Goal: Task Accomplishment & Management: Manage account settings

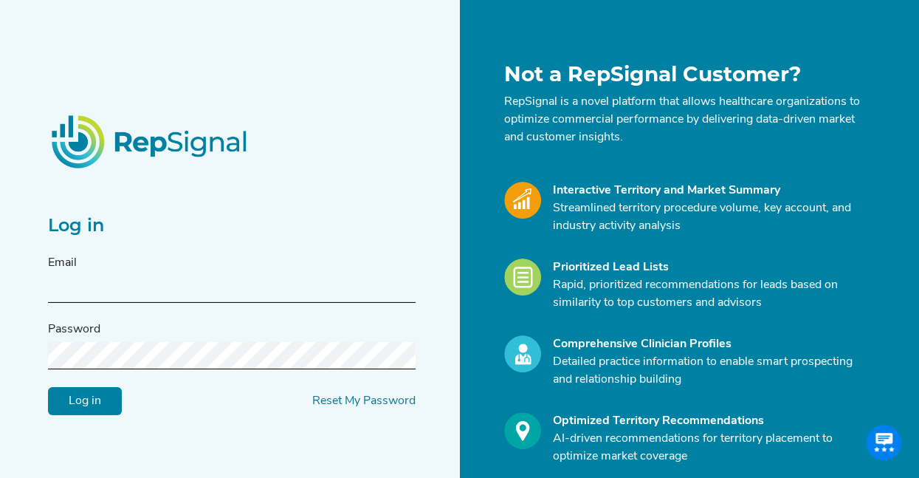
click at [140, 284] on input "text" at bounding box center [232, 288] width 368 height 27
click at [334, 291] on input "text" at bounding box center [232, 288] width 368 height 27
type input "[DOMAIN_NAME][EMAIL_ADDRESS][DOMAIN_NAME]"
click at [48, 386] on input "Log in" at bounding box center [85, 400] width 74 height 28
click at [97, 402] on input "Log in" at bounding box center [85, 400] width 74 height 28
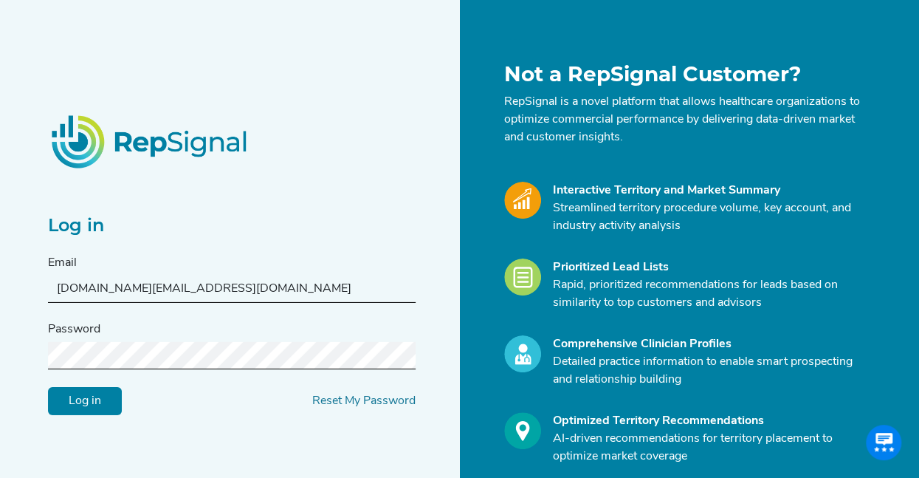
click at [449, 253] on div "Log in Email [DOMAIN_NAME][EMAIL_ADDRESS][DOMAIN_NAME] Password Log in Reset My…" at bounding box center [249, 293] width 421 height 462
click at [93, 394] on input "Log in" at bounding box center [85, 400] width 74 height 28
click at [478, 134] on div "Not a RepSignal Customer? RepSignal is a novel platform that allows healthcare …" at bounding box center [670, 293] width 403 height 462
click at [368, 398] on link "Reset My Password" at bounding box center [363, 400] width 103 height 12
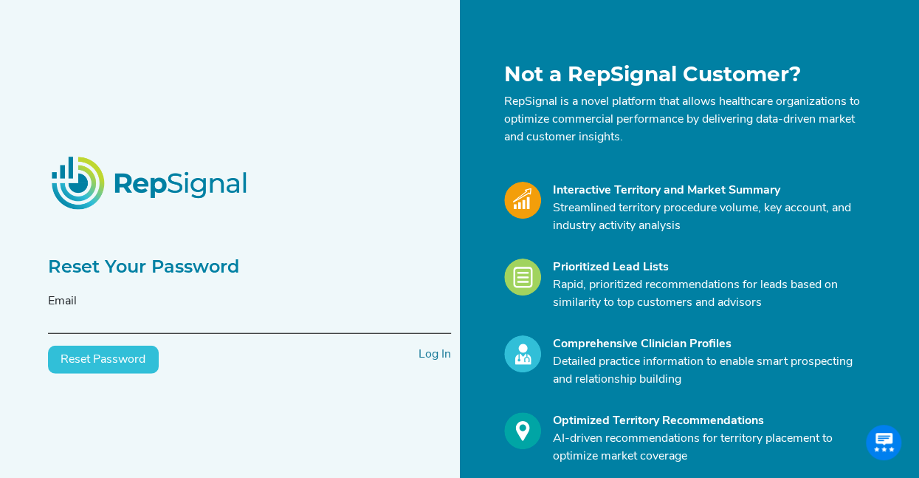
drag, startPoint x: 139, startPoint y: 333, endPoint x: 141, endPoint y: 323, distance: 9.9
click at [139, 333] on input "text" at bounding box center [249, 319] width 403 height 27
type input "[DOMAIN_NAME][EMAIL_ADDRESS][DOMAIN_NAME]"
click at [117, 358] on button "Reset Password" at bounding box center [103, 360] width 111 height 28
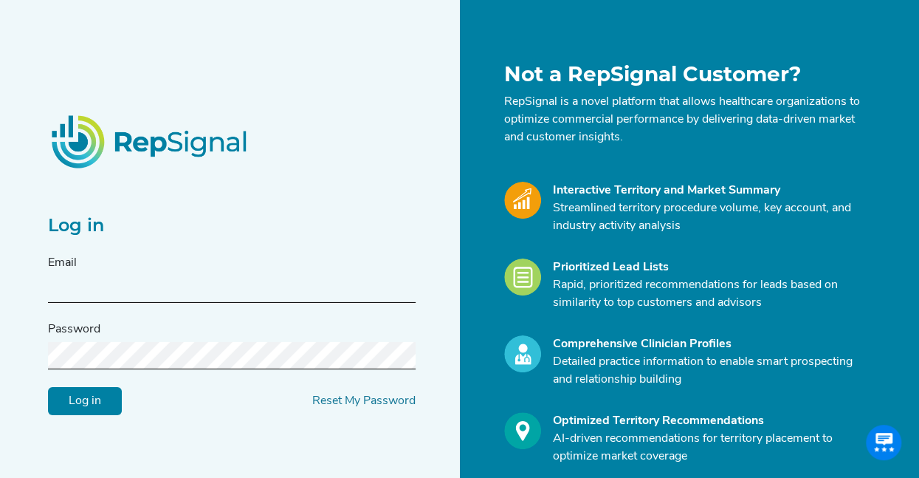
click at [109, 289] on input "text" at bounding box center [232, 288] width 368 height 27
type input "[PERSON_NAME][EMAIL_ADDRESS][DOMAIN_NAME]"
click at [112, 401] on input "Log in" at bounding box center [85, 400] width 74 height 28
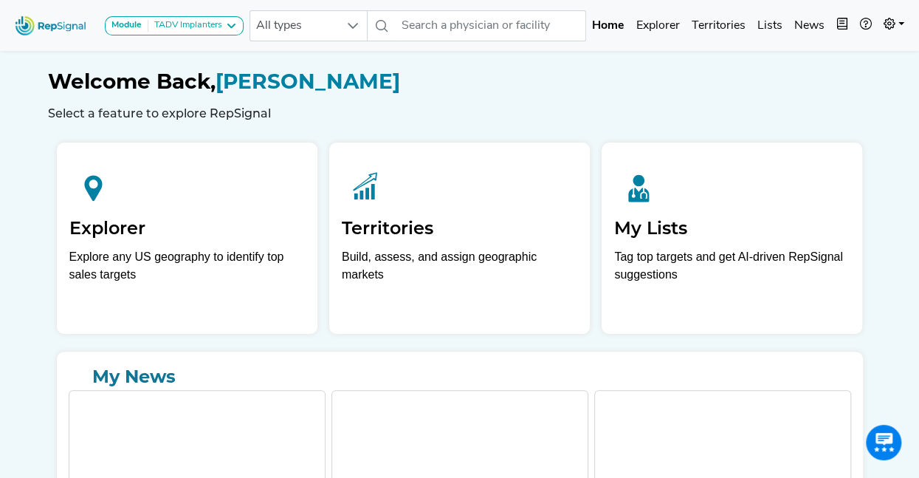
click at [901, 146] on div "Module TADV Implanters CLTI Referrals Limb Salvage [MEDICAL_DATA] Major Amputat…" at bounding box center [459, 302] width 919 height 604
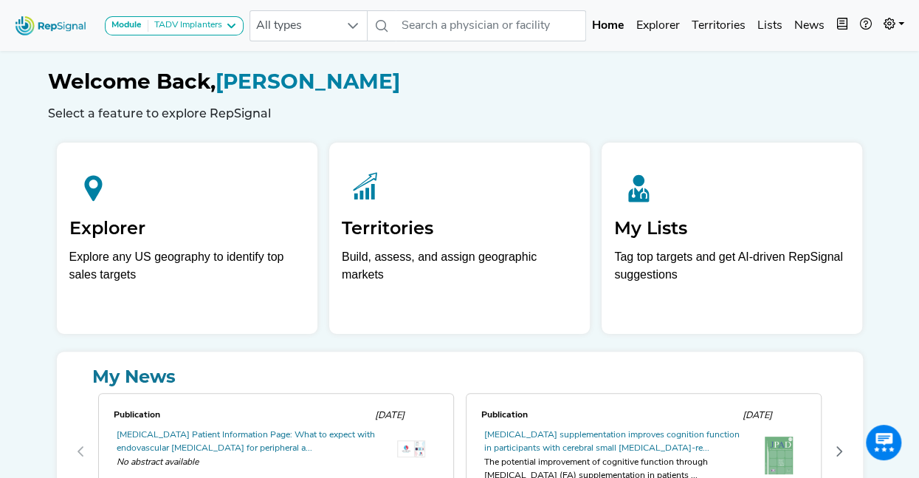
click at [891, 203] on div "Module TADV Implanters CLTI Referrals Limb Salvage [MEDICAL_DATA] Major Amputat…" at bounding box center [459, 294] width 919 height 589
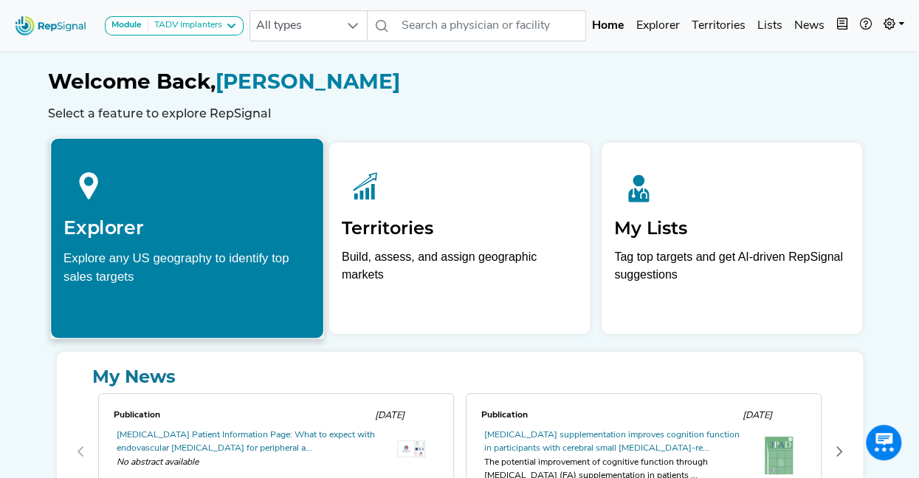
click at [157, 218] on h2 "Explorer" at bounding box center [187, 227] width 247 height 22
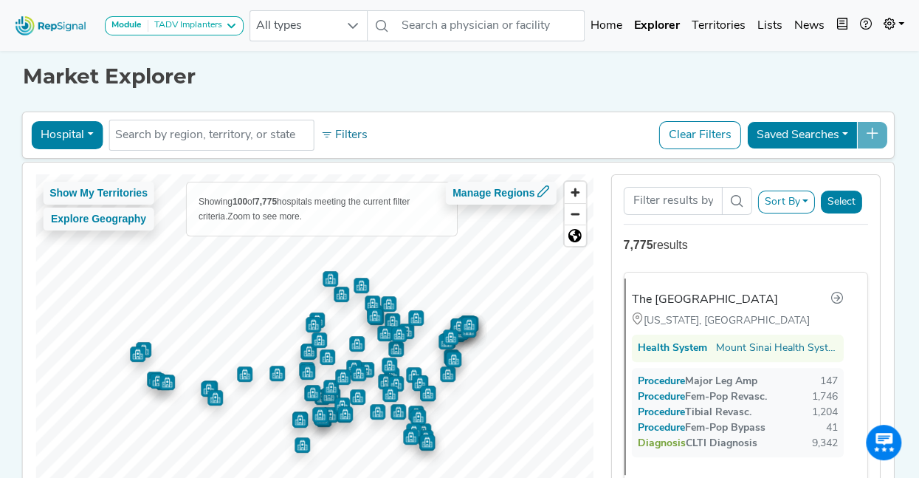
scroll to position [4, 0]
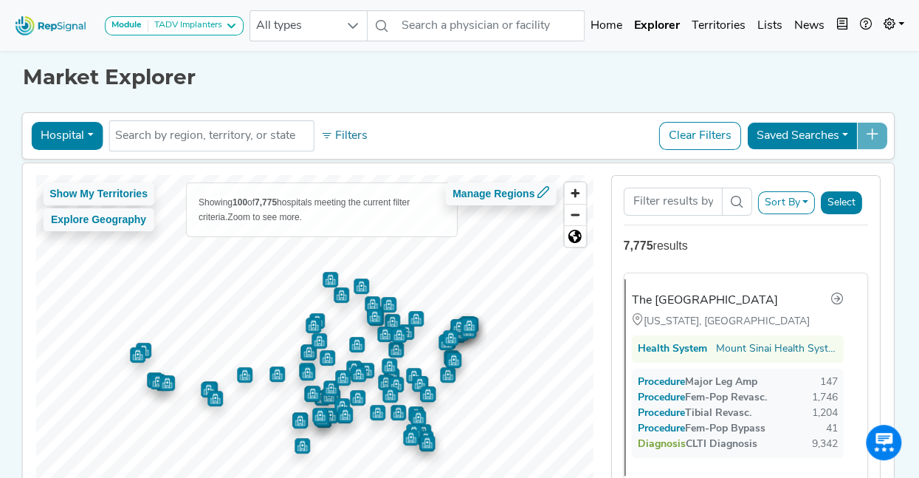
click at [851, 131] on button "Saved Searches" at bounding box center [802, 136] width 111 height 28
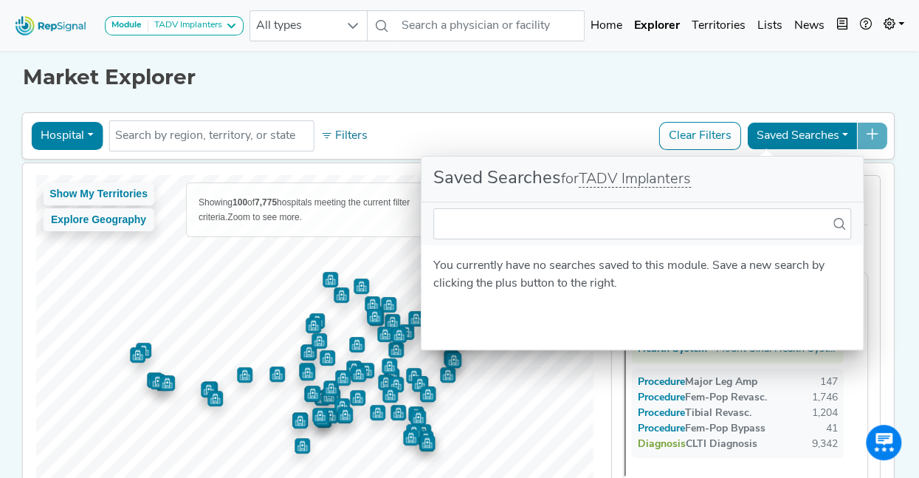
click at [884, 131] on div "Saved Searches" at bounding box center [817, 136] width 141 height 28
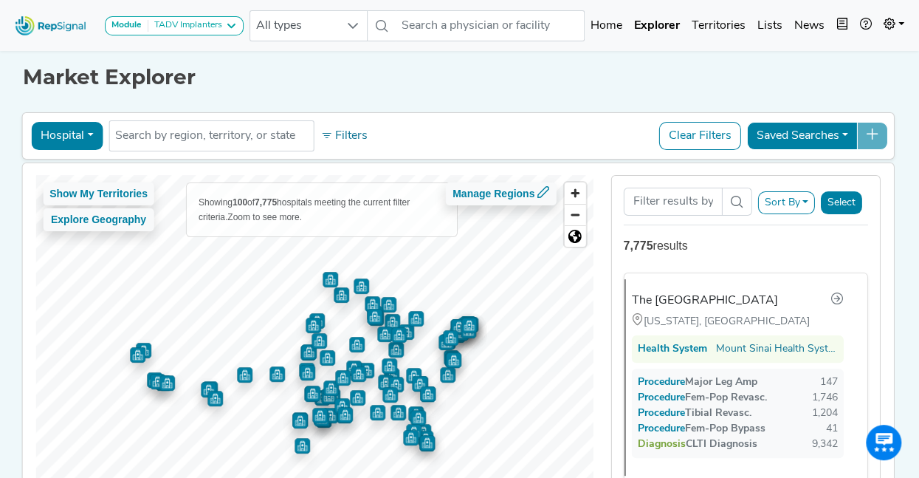
click at [885, 136] on div "Saved Searches" at bounding box center [817, 136] width 141 height 28
click at [87, 132] on button "Hospital" at bounding box center [67, 136] width 72 height 28
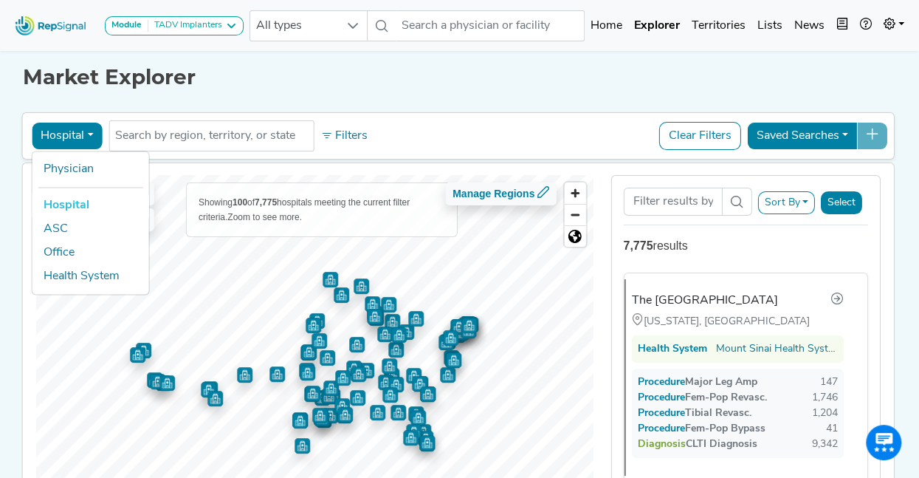
click at [87, 131] on button "Hospital" at bounding box center [67, 136] width 72 height 28
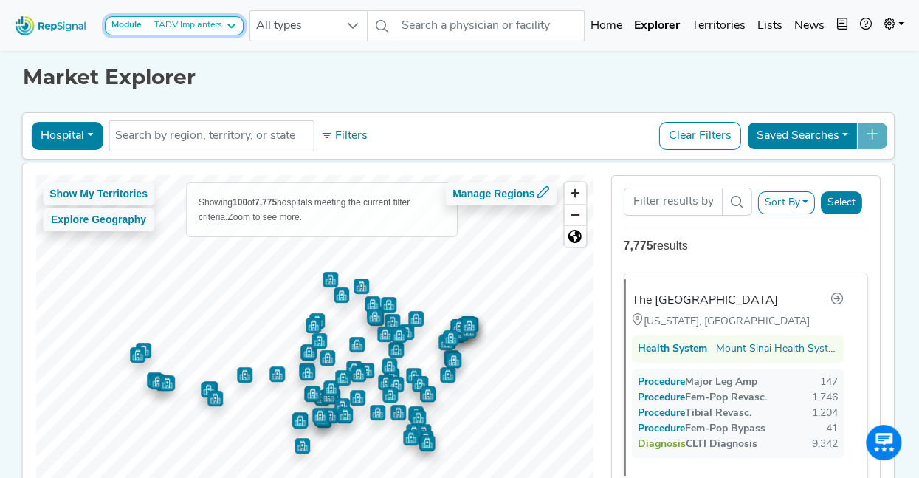
click at [229, 28] on icon at bounding box center [231, 26] width 12 height 12
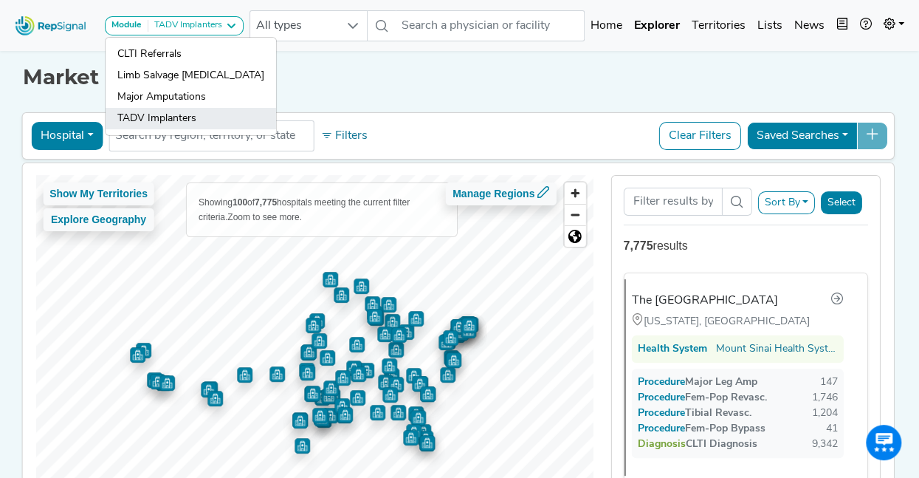
click at [196, 114] on link "TADV Implanters" at bounding box center [191, 118] width 171 height 21
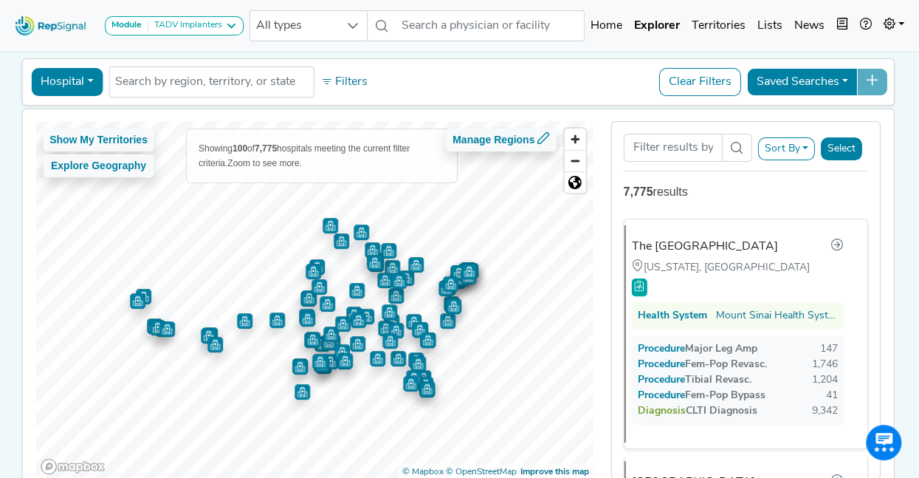
scroll to position [0, 0]
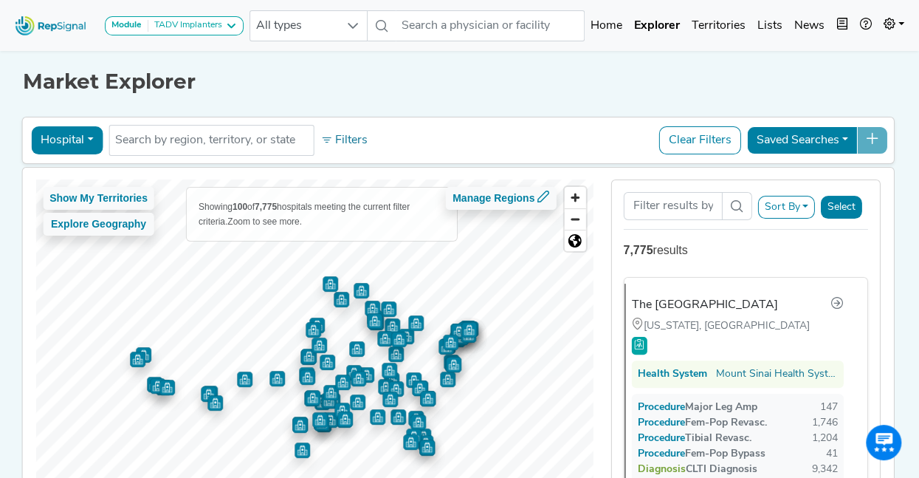
click at [806, 205] on button "Sort By" at bounding box center [787, 207] width 58 height 23
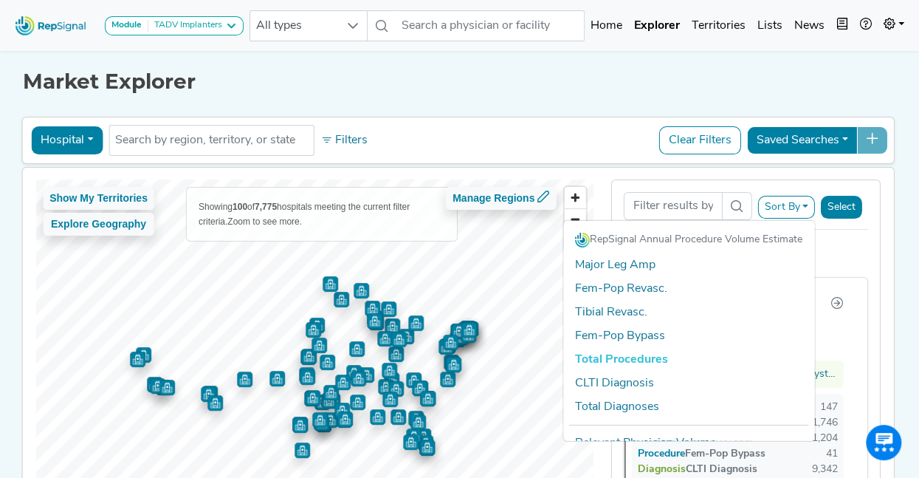
click at [806, 205] on button "Sort By" at bounding box center [787, 207] width 58 height 23
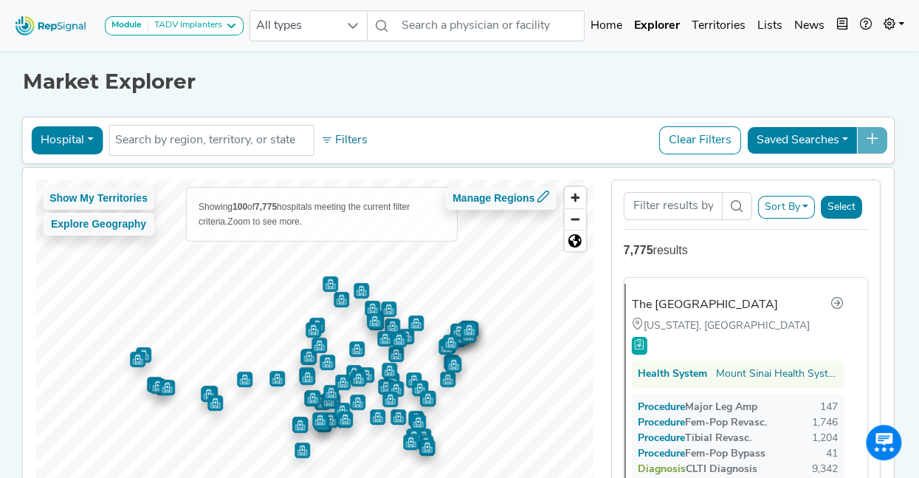
click at [839, 206] on button "Select" at bounding box center [841, 207] width 41 height 23
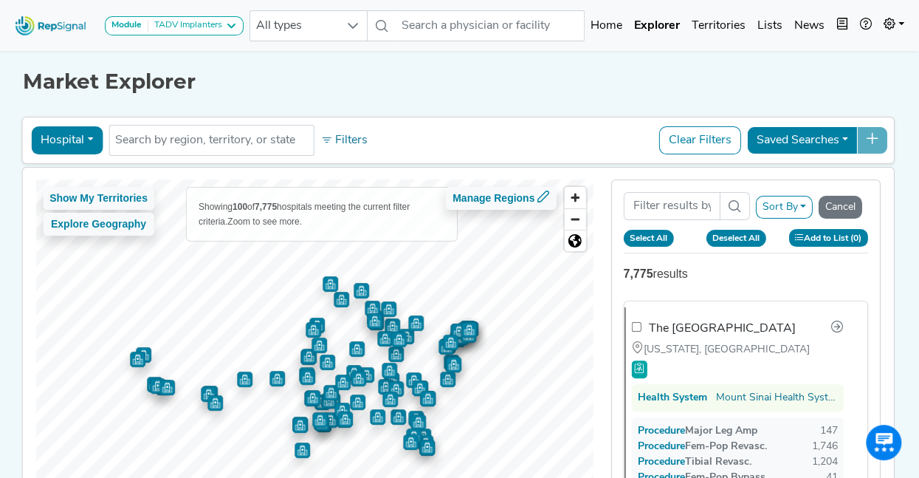
click at [826, 235] on button "Add to List (0)" at bounding box center [829, 237] width 80 height 17
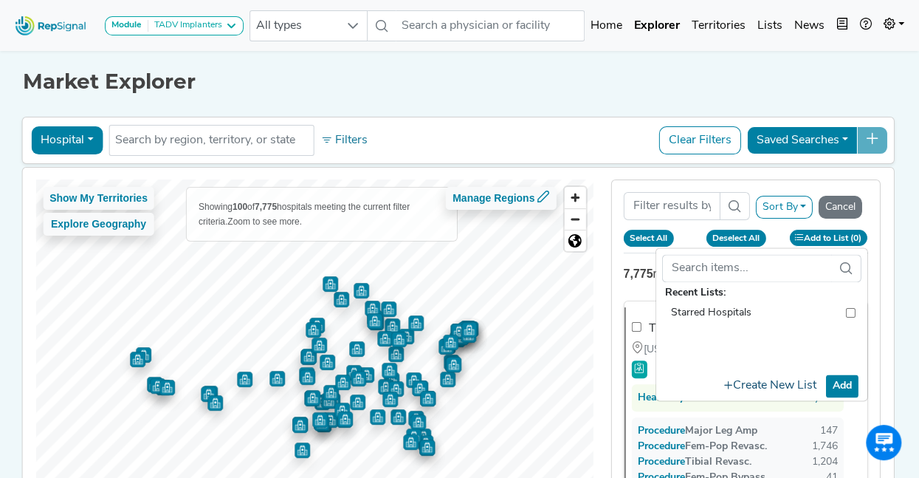
click at [781, 384] on button "Create New List" at bounding box center [771, 385] width 106 height 29
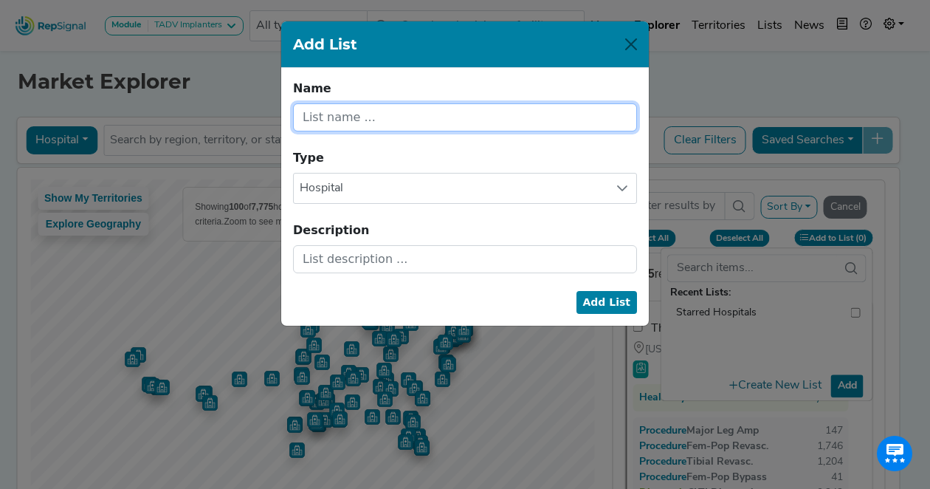
click at [349, 118] on input "text" at bounding box center [465, 117] width 344 height 28
type input "TADV Implanters"
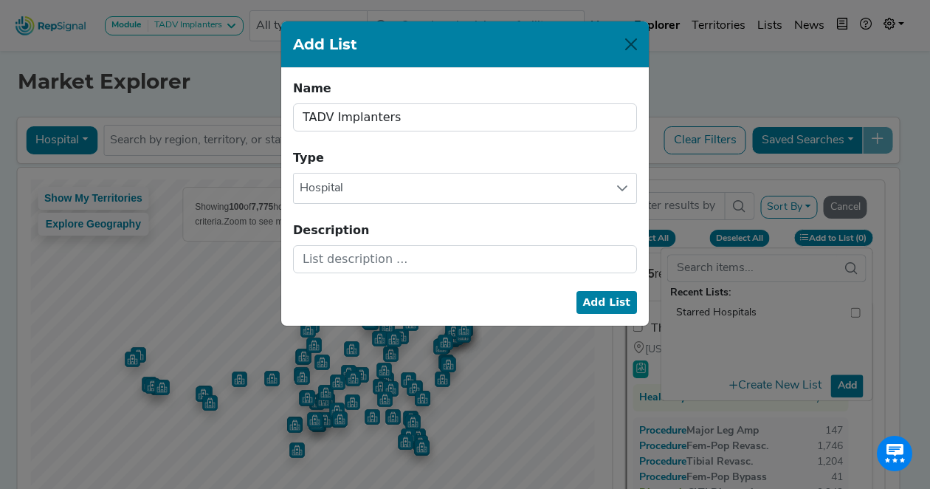
click at [614, 298] on button "Add List" at bounding box center [607, 302] width 61 height 23
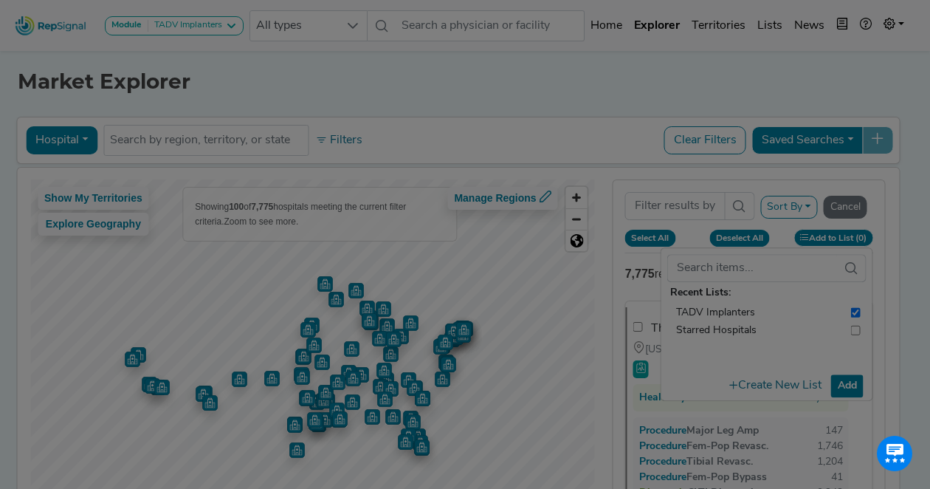
checkbox input "false"
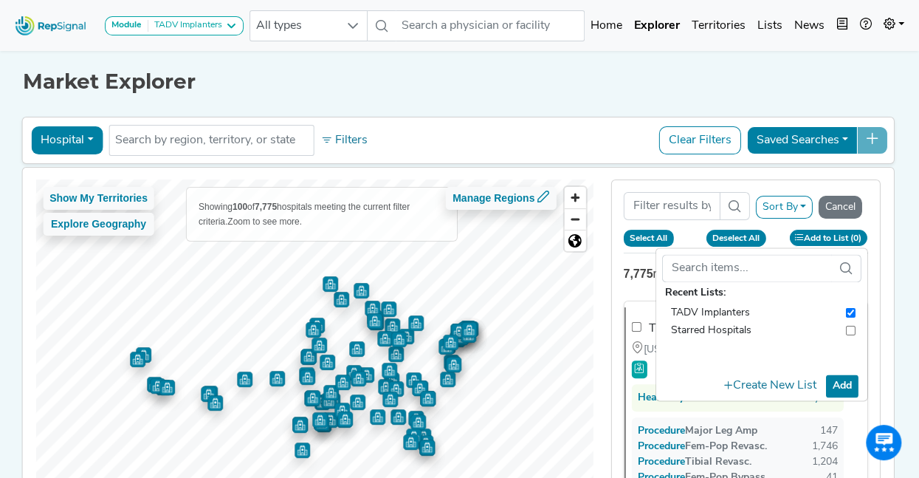
click at [662, 238] on button "Select All" at bounding box center [648, 238] width 51 height 16
checkbox input "true"
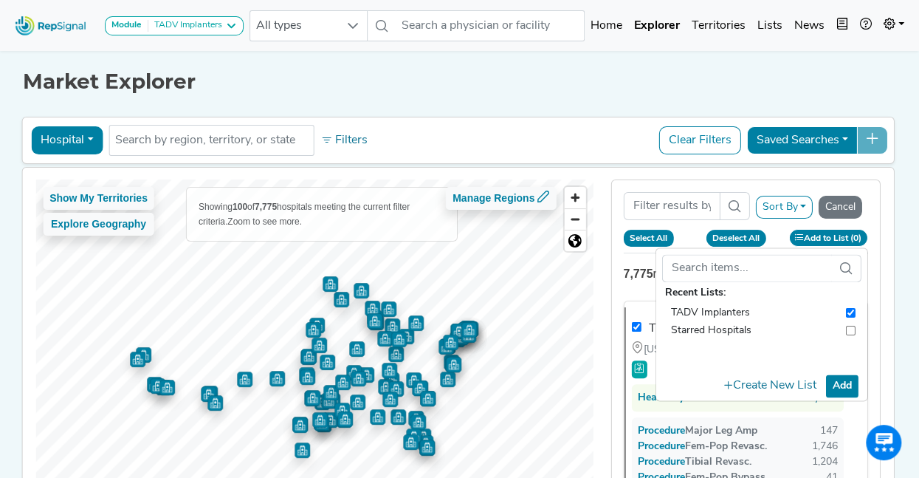
checkbox input "true"
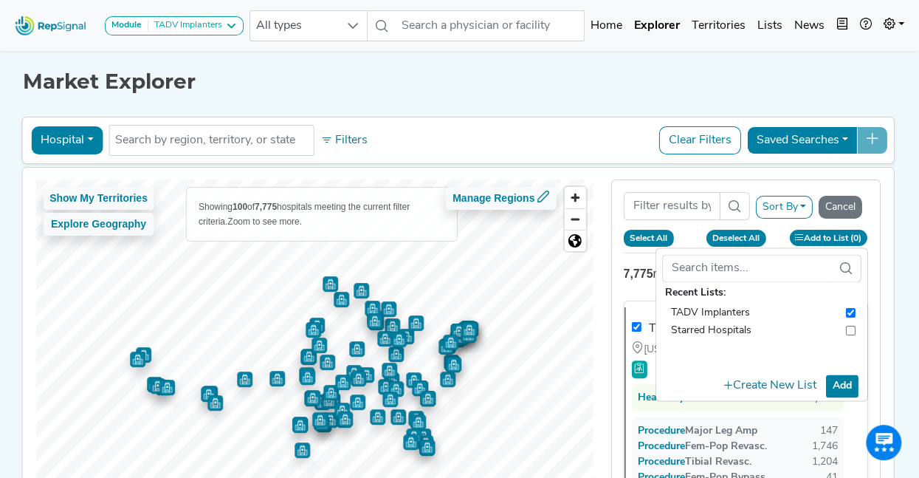
checkbox input "true"
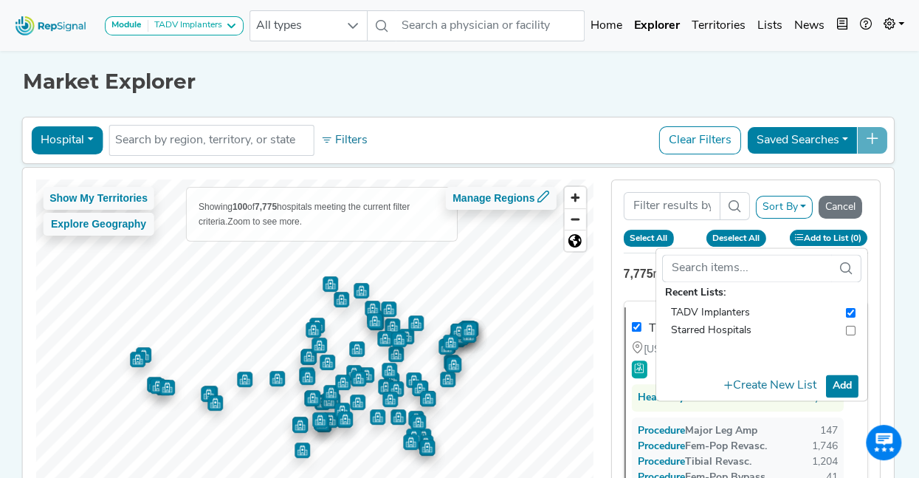
checkbox input "true"
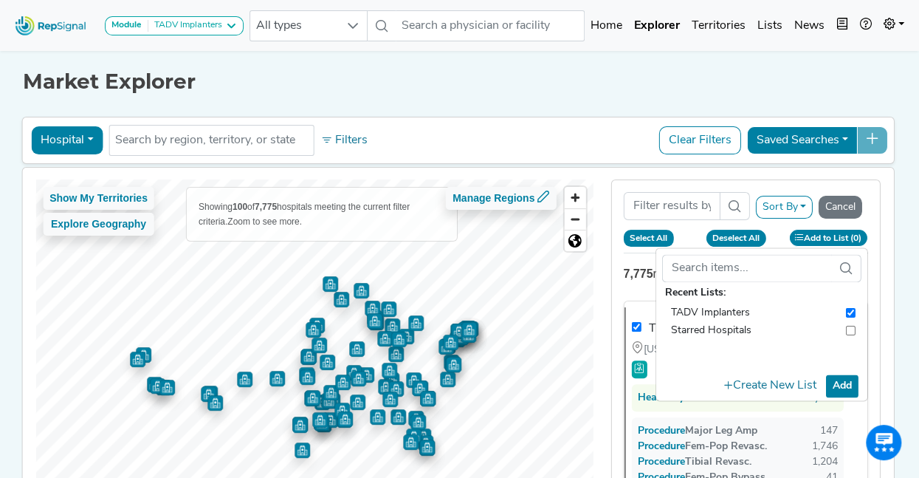
checkbox input "true"
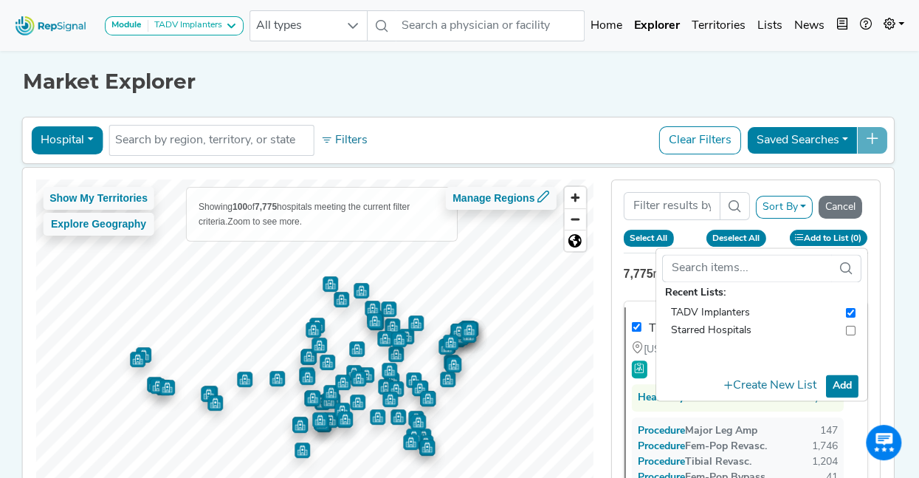
checkbox input "true"
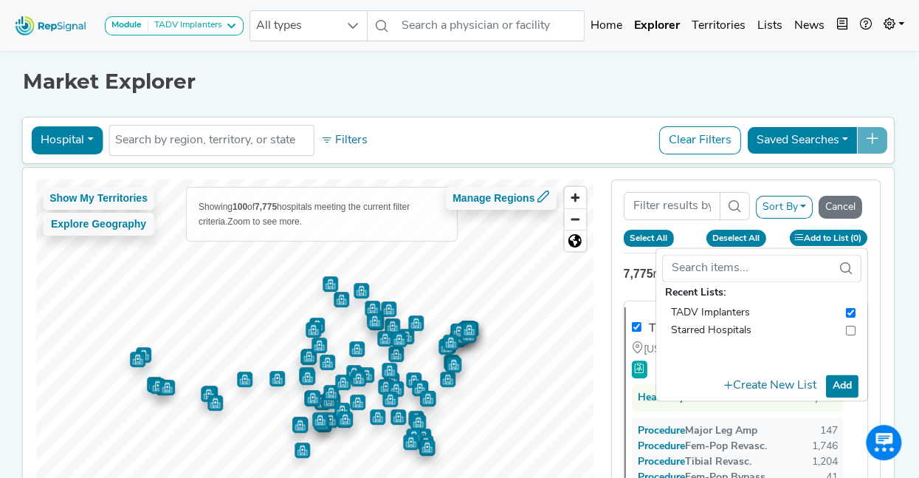
checkbox input "true"
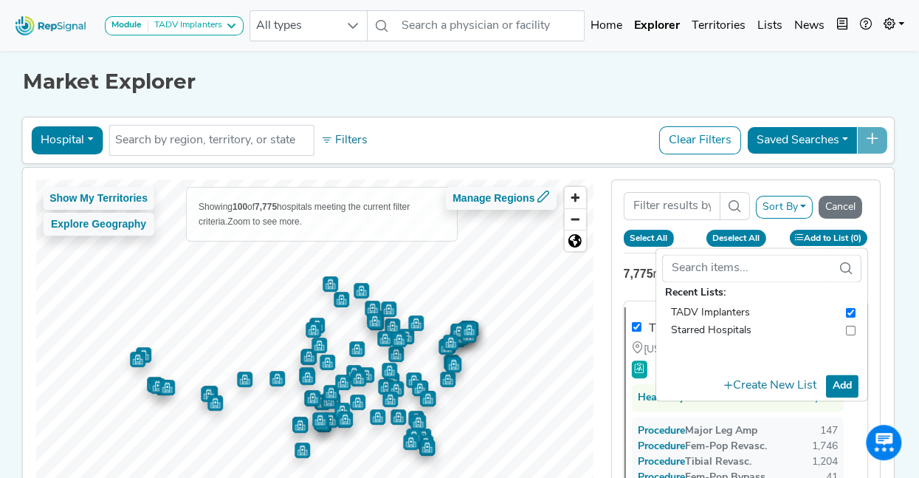
checkbox input "true"
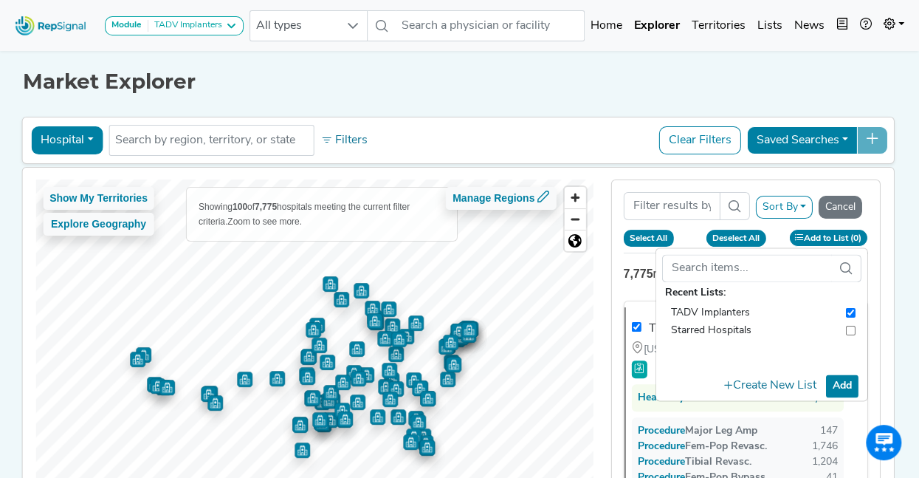
checkbox input "true"
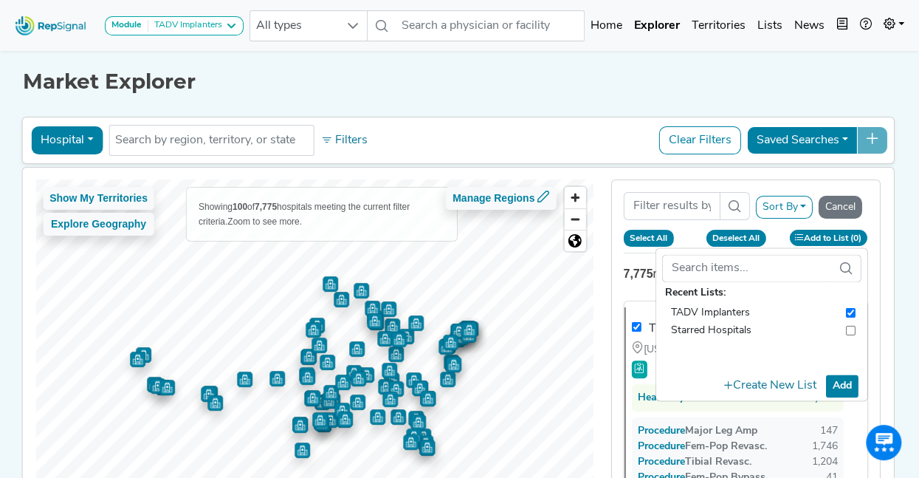
checkbox input "true"
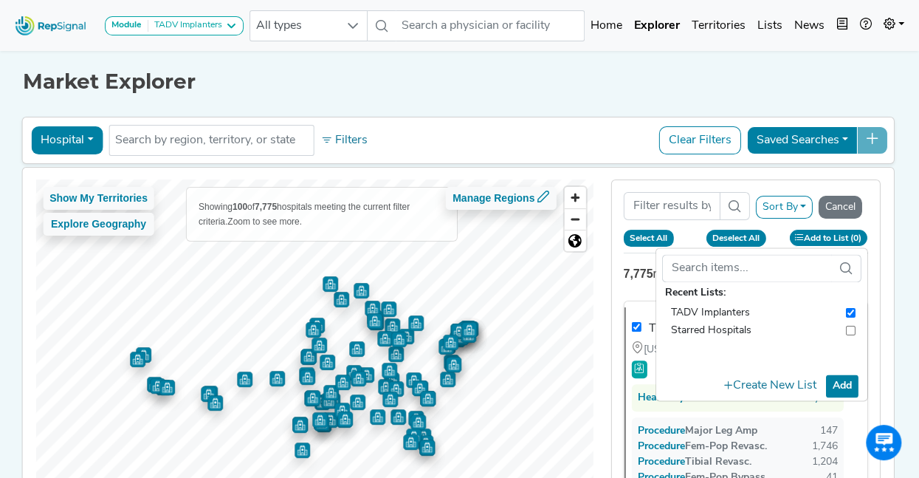
checkbox input "true"
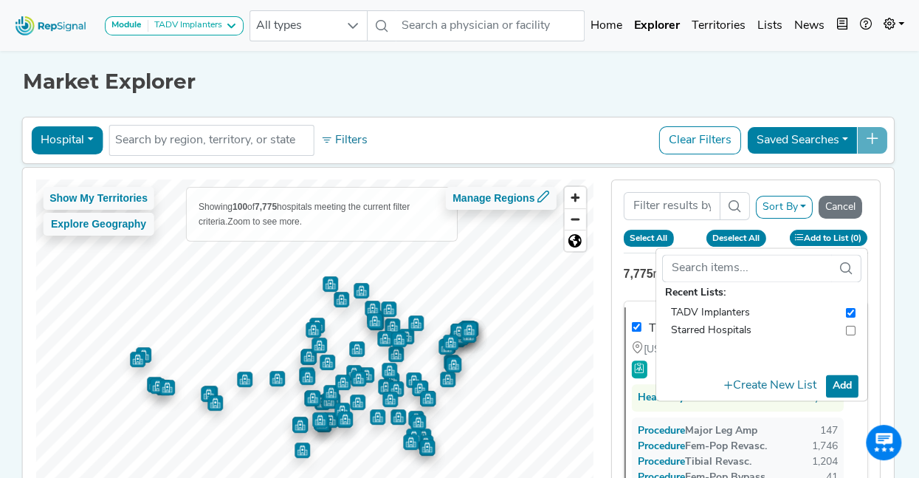
checkbox input "true"
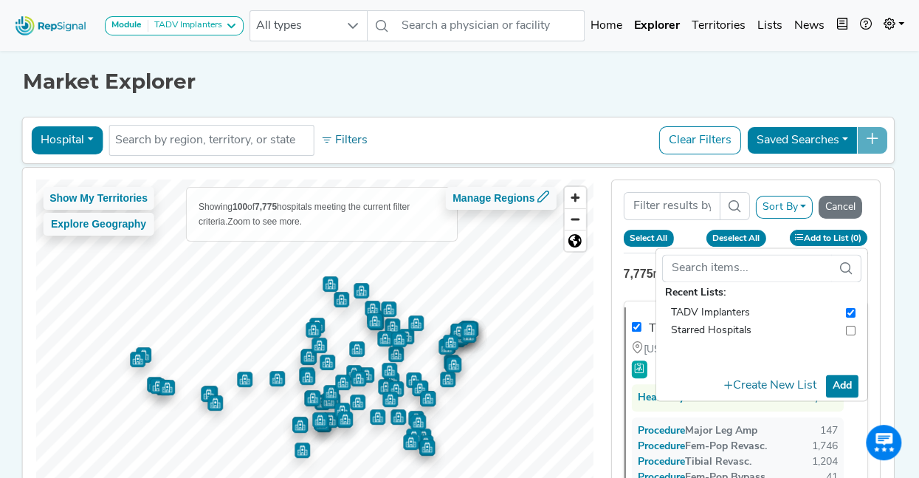
checkbox input "true"
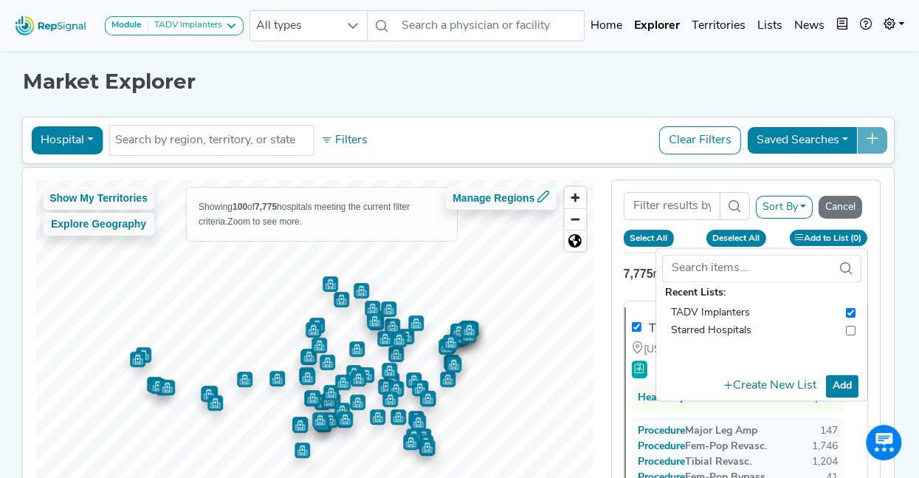
checkbox input "true"
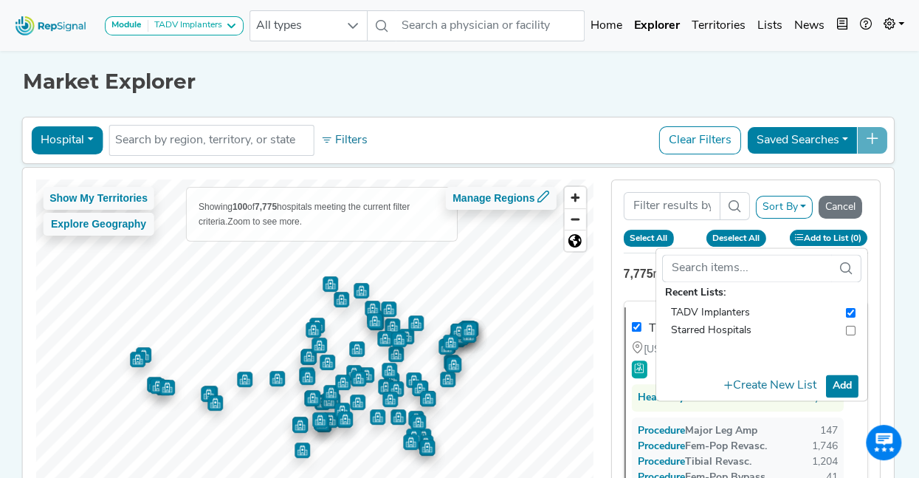
checkbox input "true"
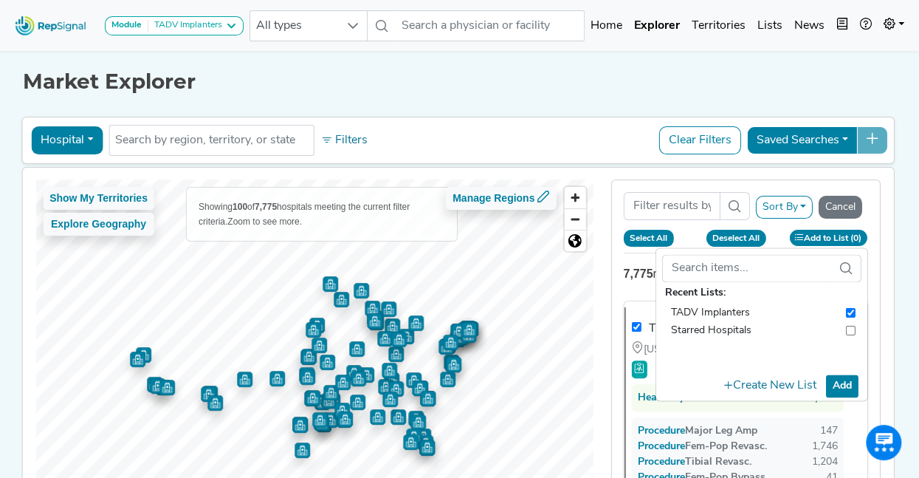
checkbox input "true"
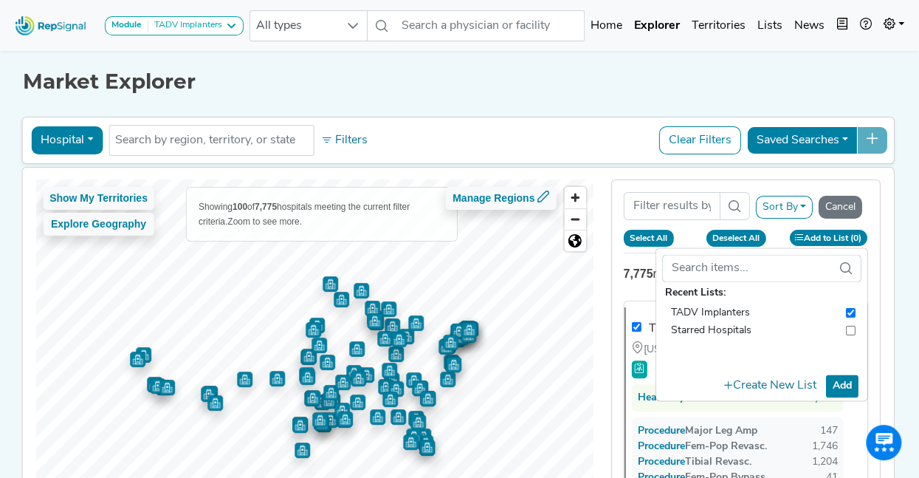
checkbox input "true"
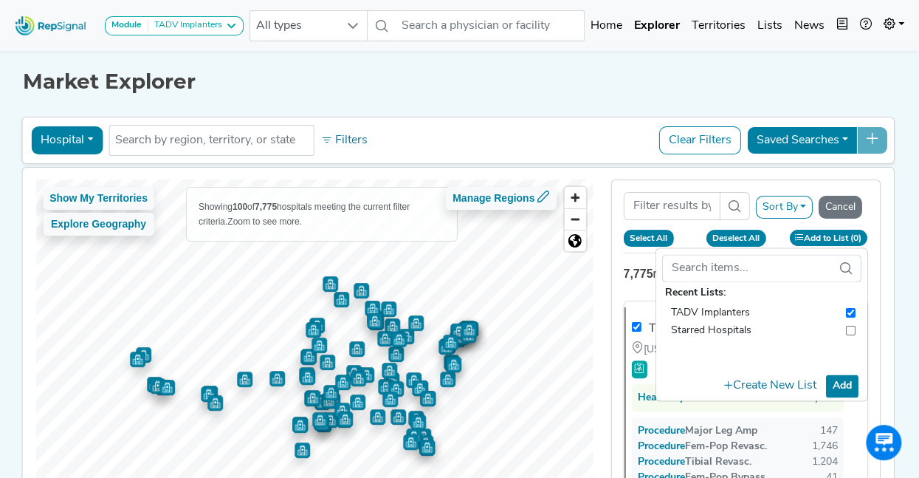
checkbox input "true"
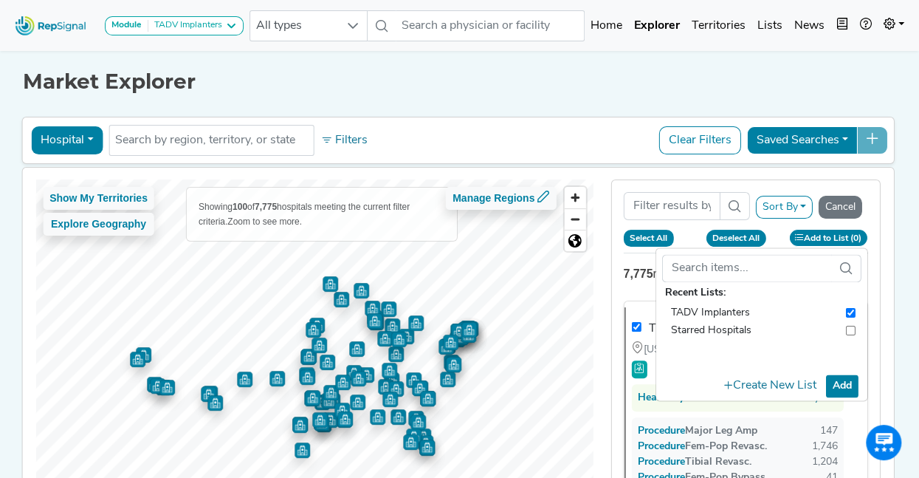
checkbox input "true"
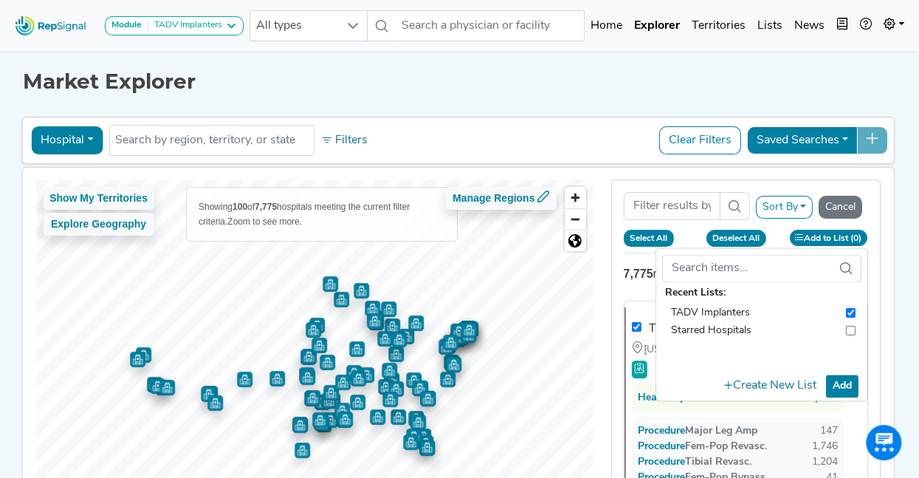
checkbox input "true"
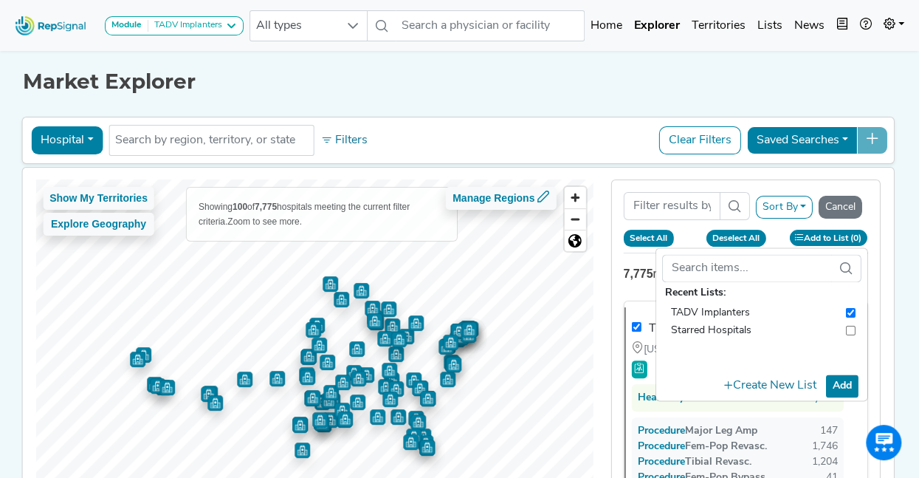
checkbox input "true"
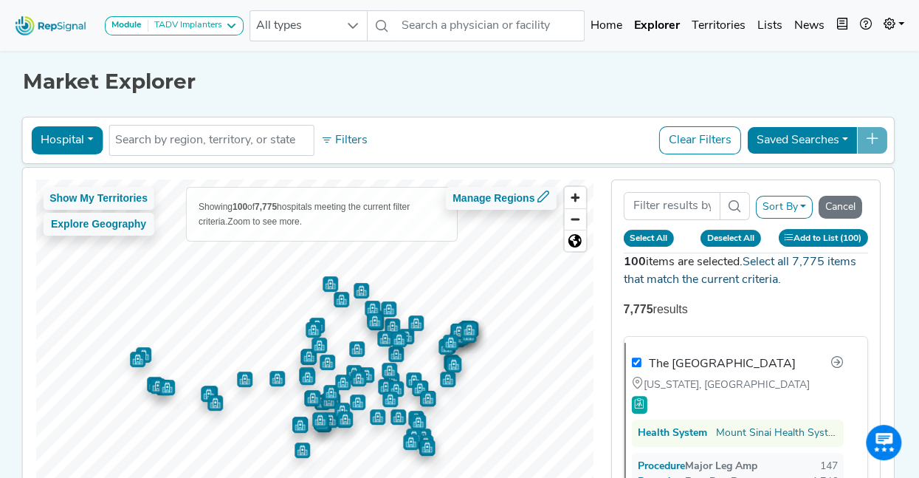
click at [826, 258] on link "Select all 7,775 items that match the current criteria." at bounding box center [739, 271] width 233 height 30
checkbox input "true"
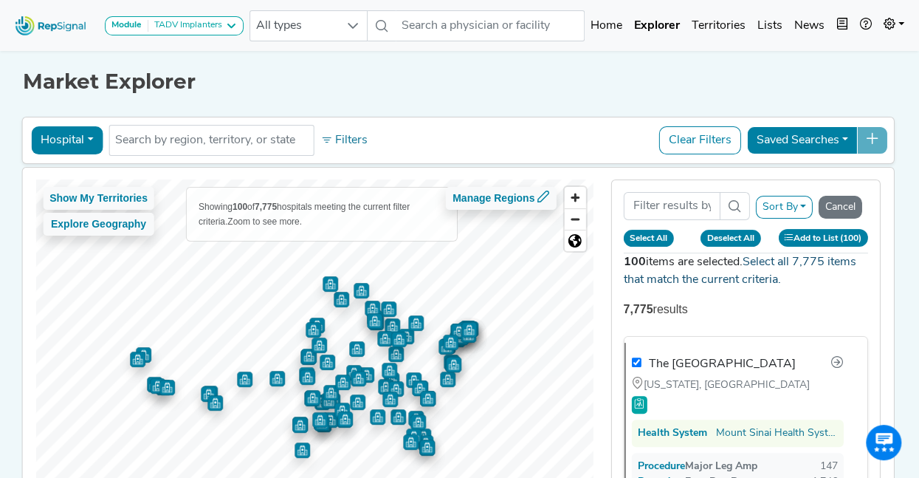
checkbox input "true"
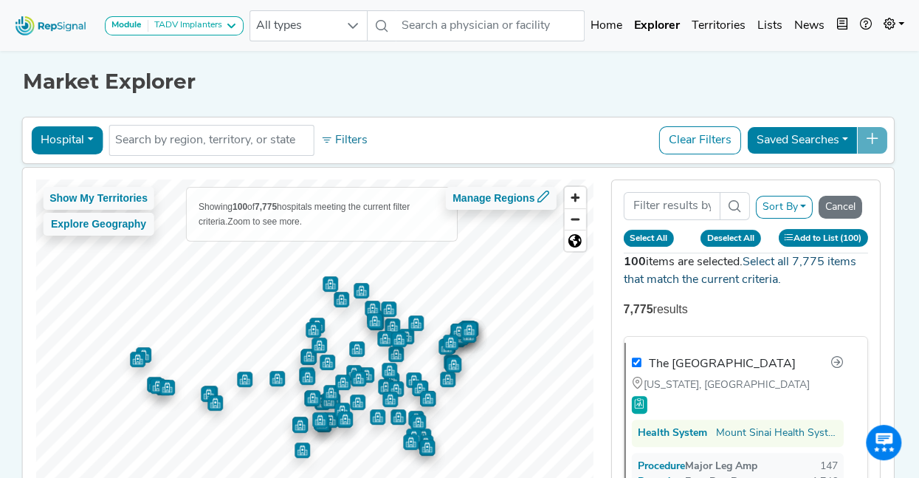
checkbox input "true"
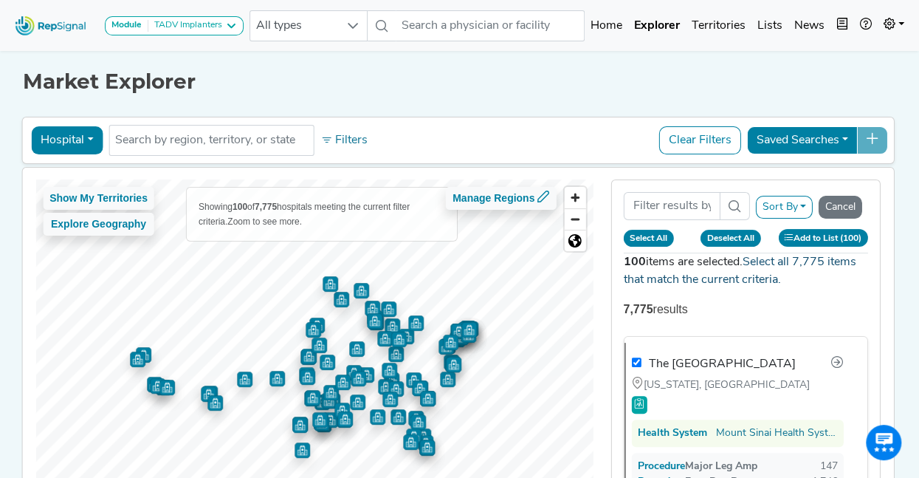
checkbox input "true"
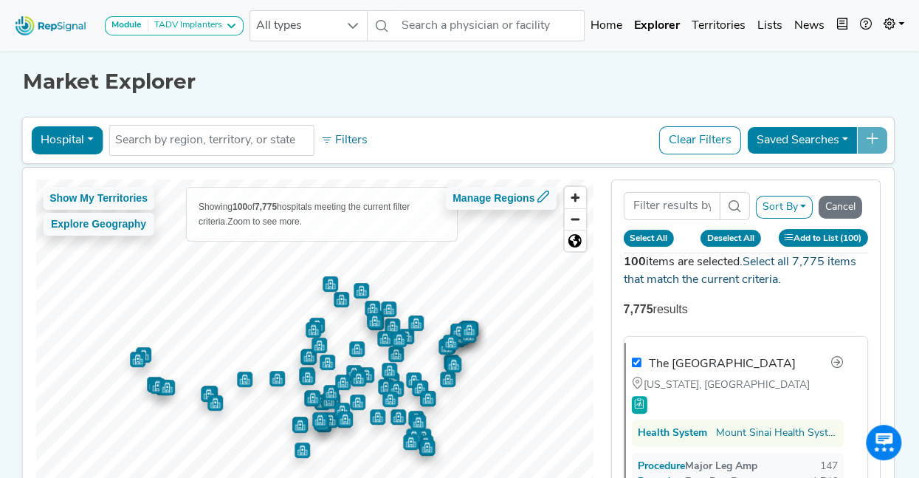
checkbox input "true"
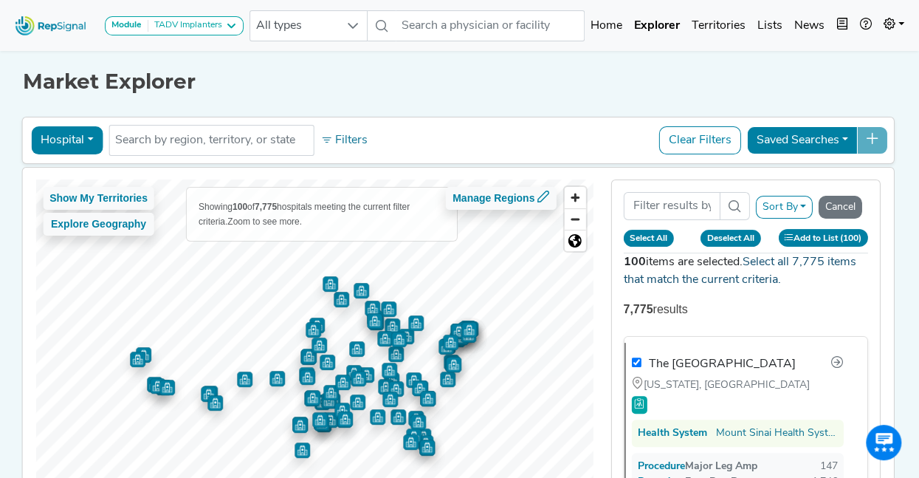
checkbox input "true"
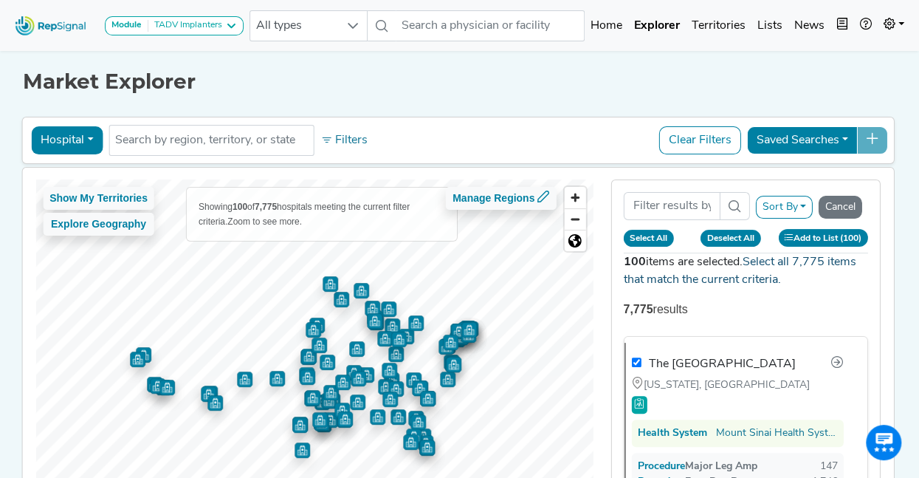
checkbox input "true"
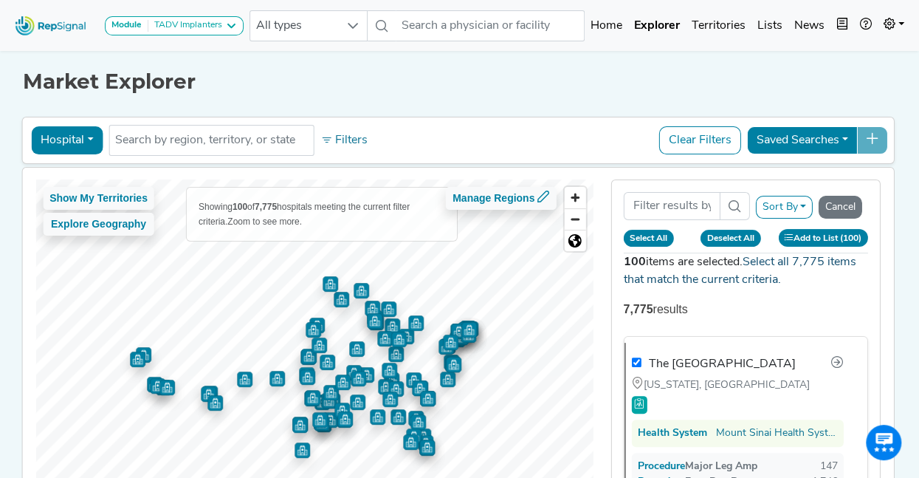
checkbox input "true"
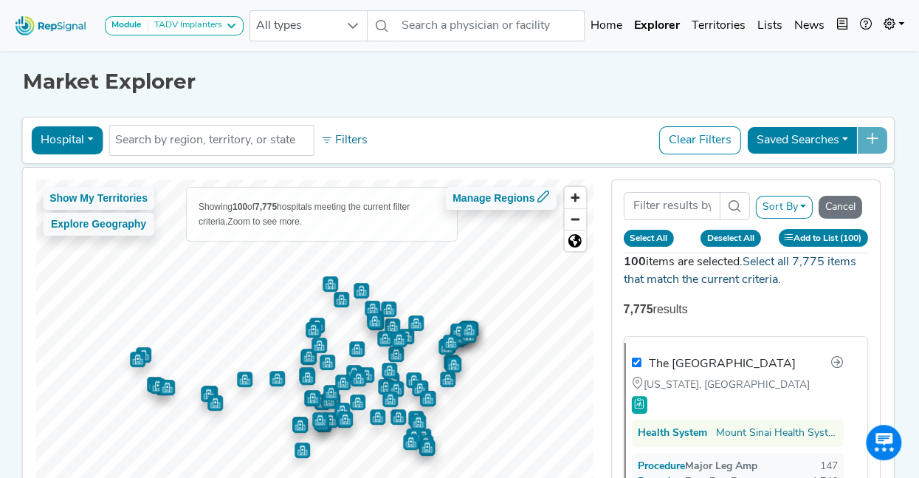
checkbox input "true"
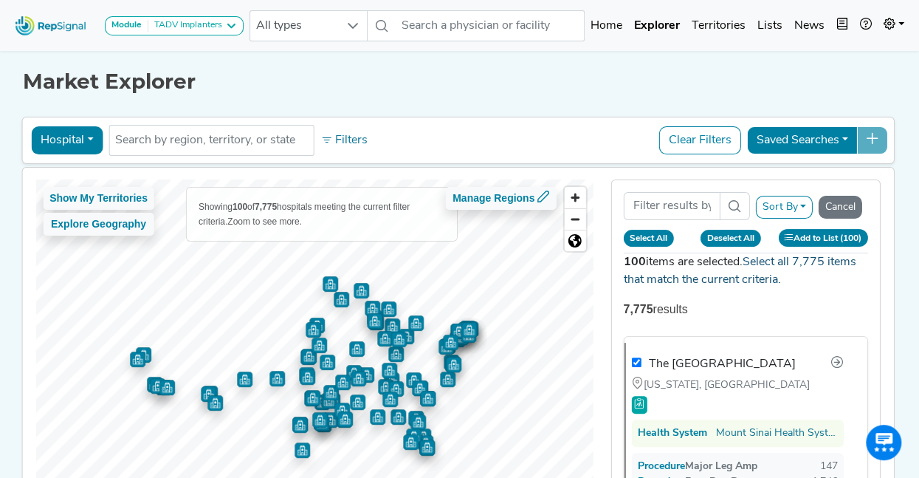
checkbox input "true"
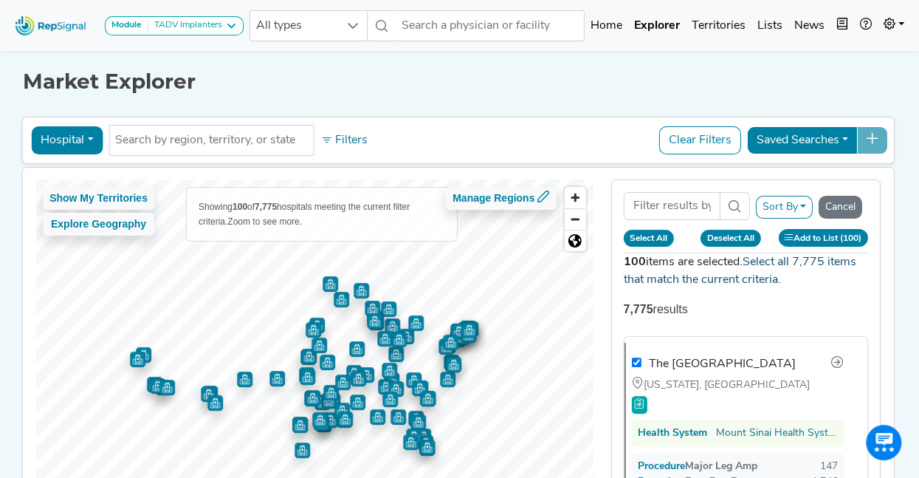
checkbox input "true"
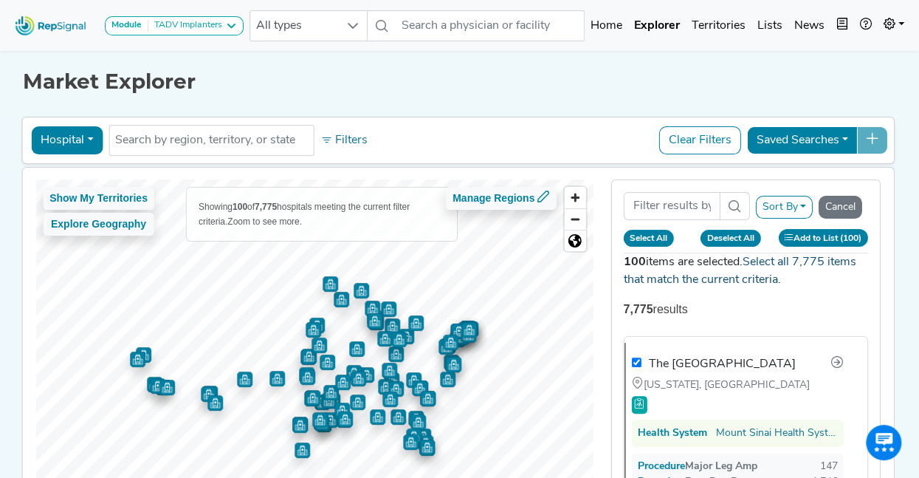
checkbox input "true"
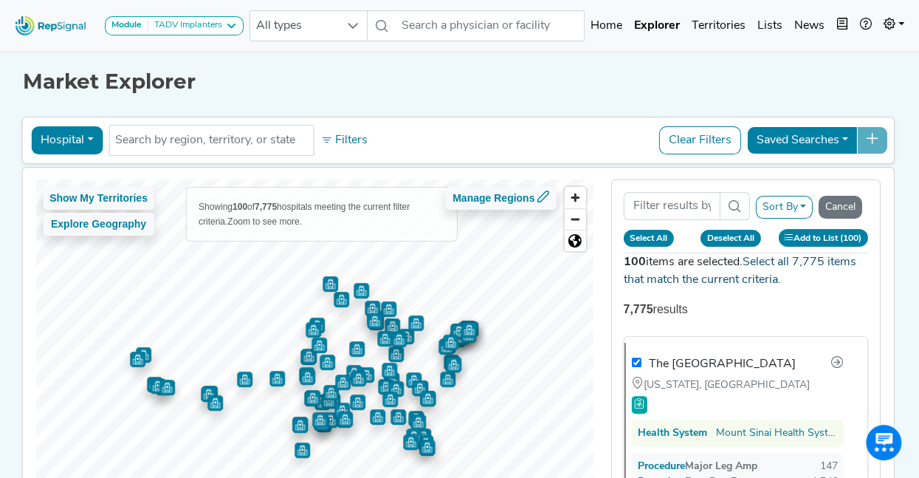
checkbox input "true"
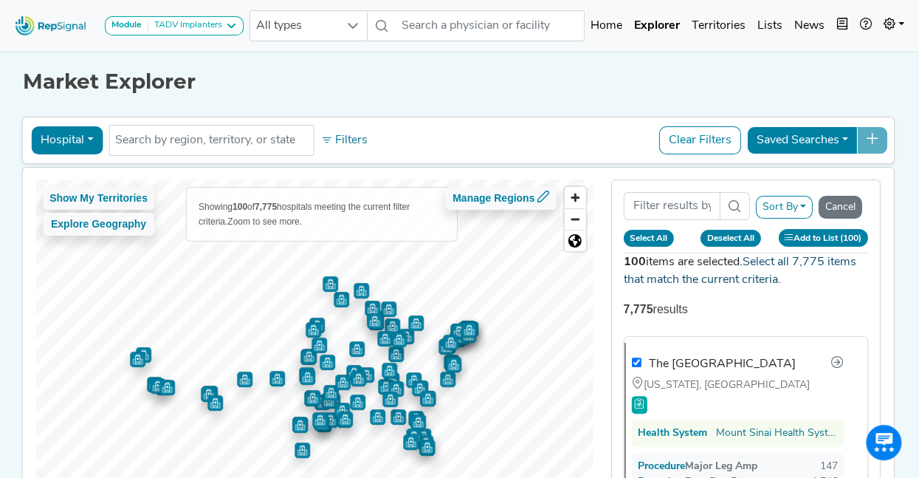
checkbox input "true"
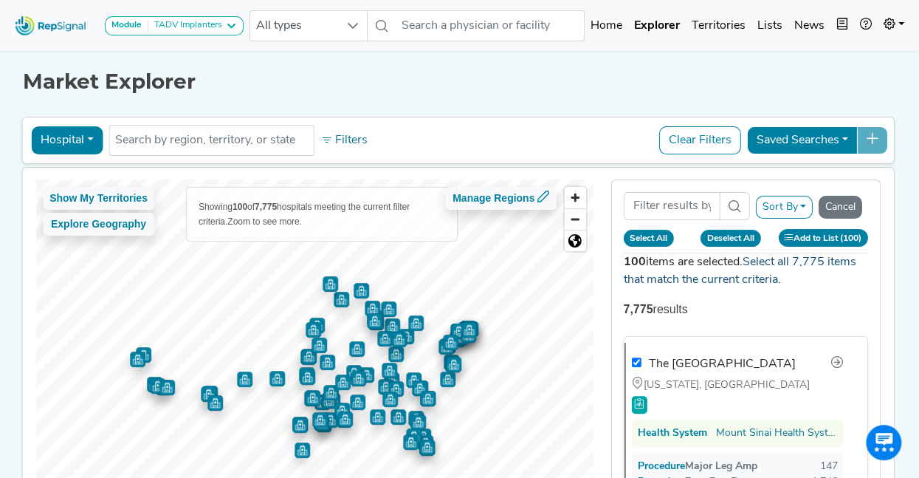
checkbox input "true"
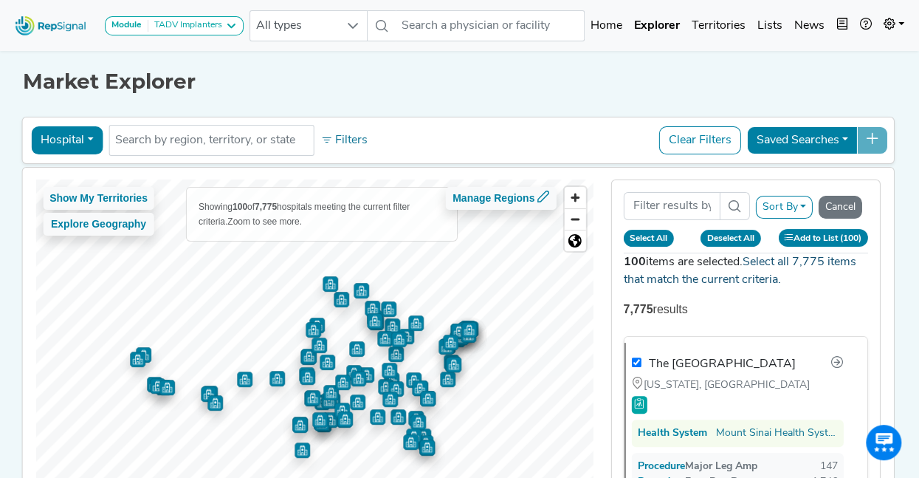
checkbox input "true"
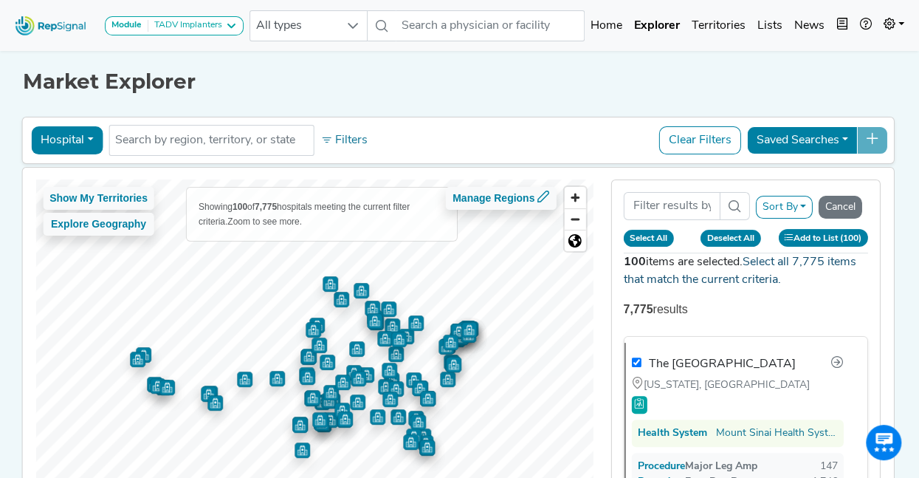
checkbox input "true"
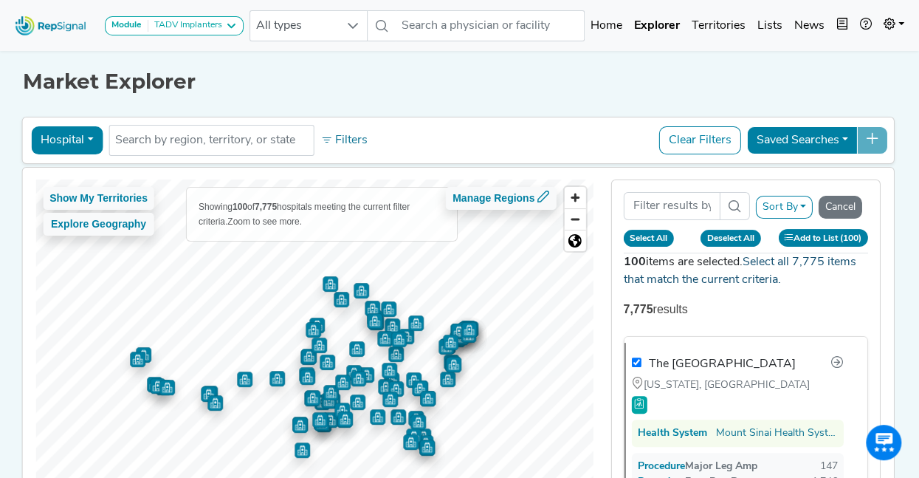
checkbox input "true"
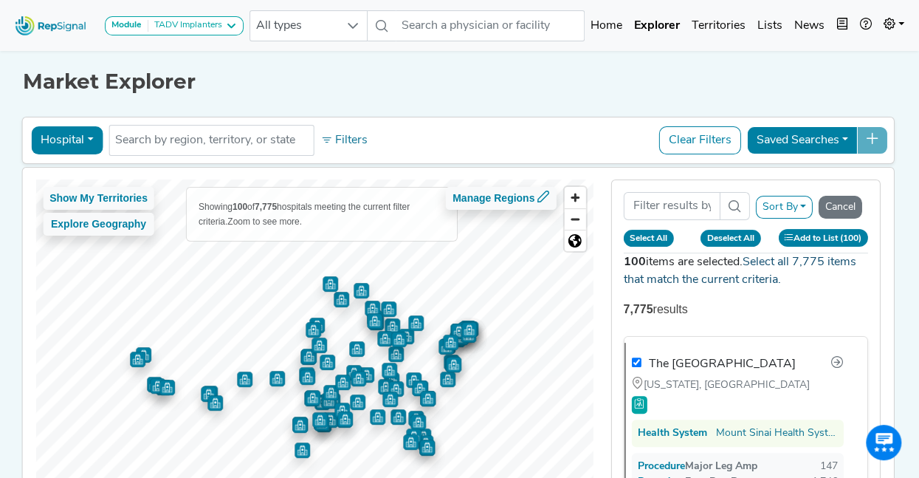
checkbox input "true"
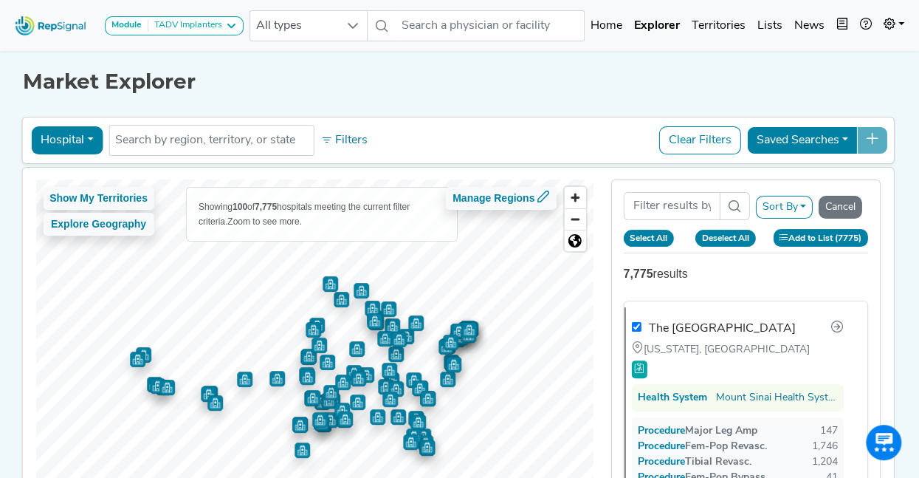
click at [837, 239] on button "Add to List (7775)" at bounding box center [820, 237] width 95 height 17
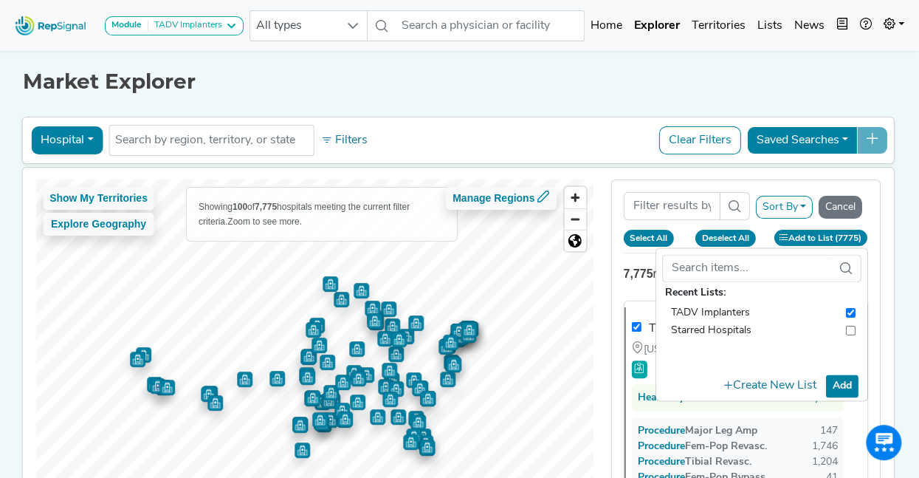
click at [849, 382] on button "Add" at bounding box center [842, 385] width 32 height 23
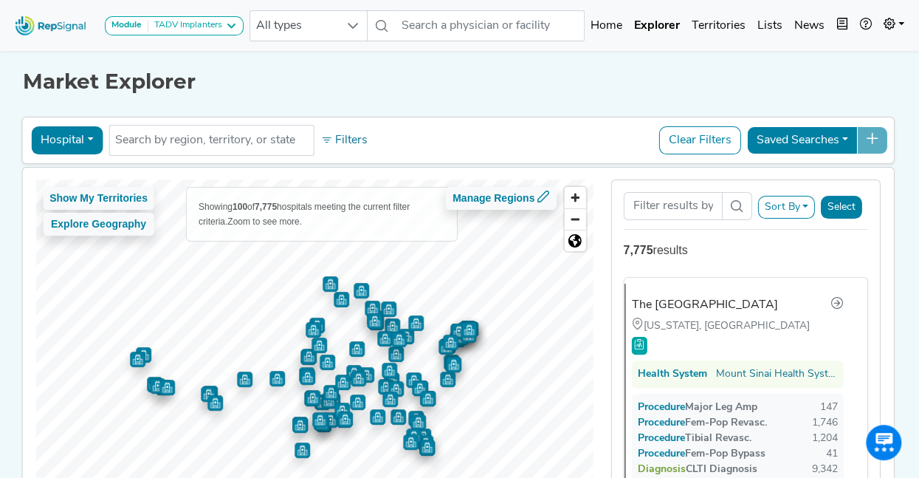
click at [853, 140] on button "Saved Searches" at bounding box center [802, 140] width 111 height 28
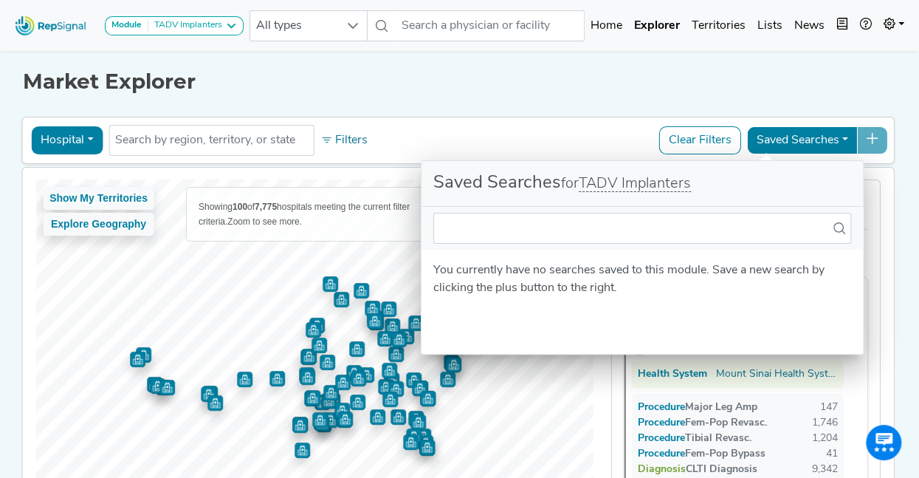
click at [853, 140] on button "Saved Searches" at bounding box center [802, 140] width 111 height 28
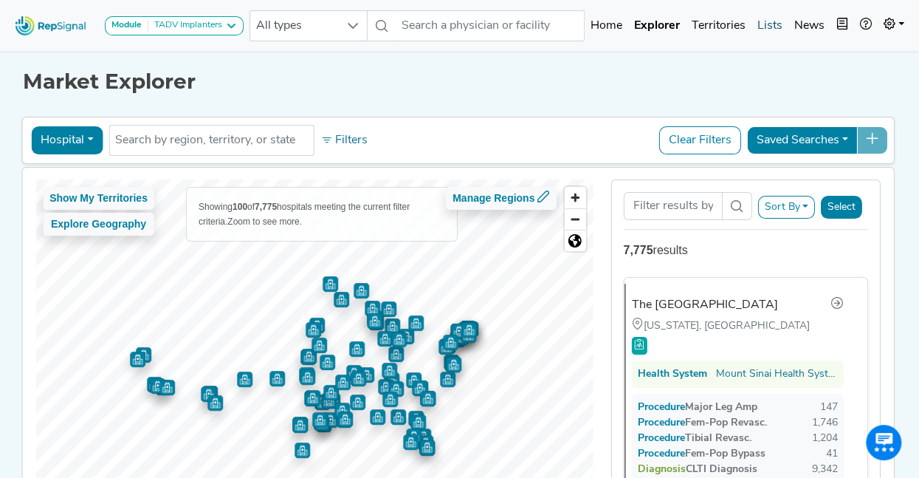
click at [774, 23] on link "Lists" at bounding box center [770, 26] width 37 height 30
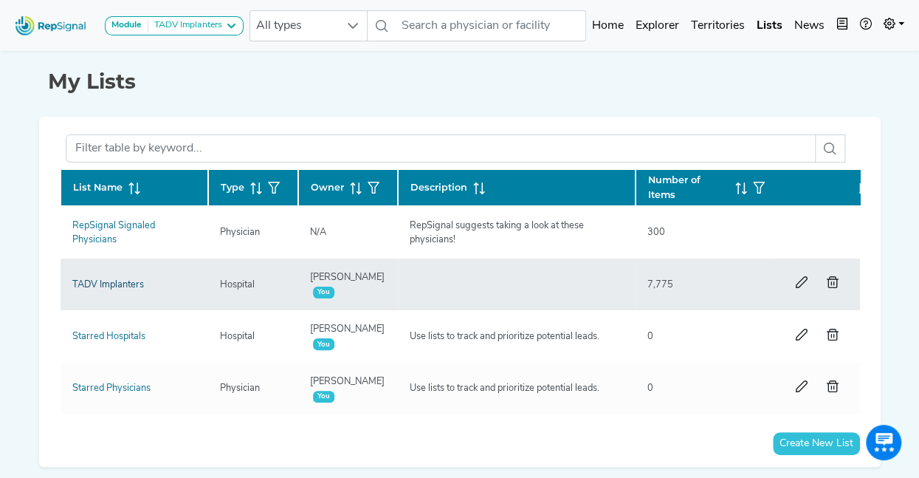
click at [115, 284] on link "TADV Implanters" at bounding box center [108, 285] width 72 height 10
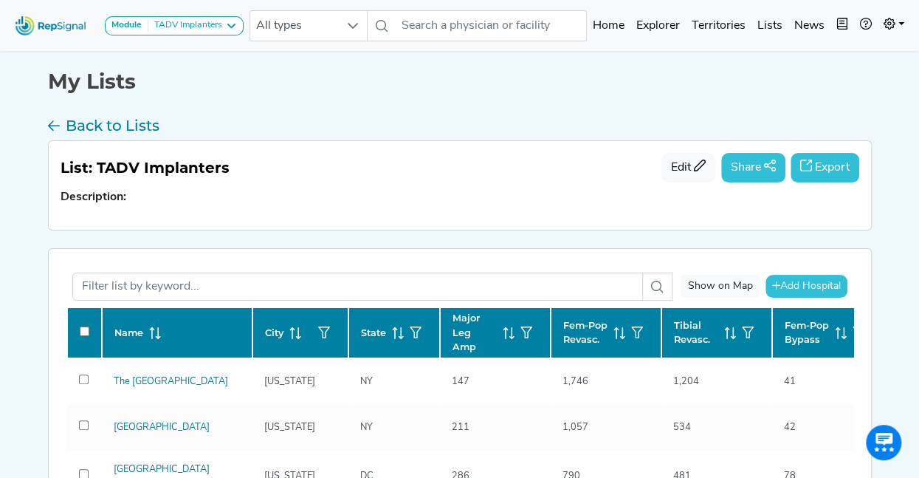
click at [893, 284] on div "Module TADV Implanters CLTI Referrals Limb Salvage [MEDICAL_DATA] Major Amputat…" at bounding box center [459, 479] width 919 height 959
click at [699, 166] on icon "button" at bounding box center [700, 166] width 12 height 12
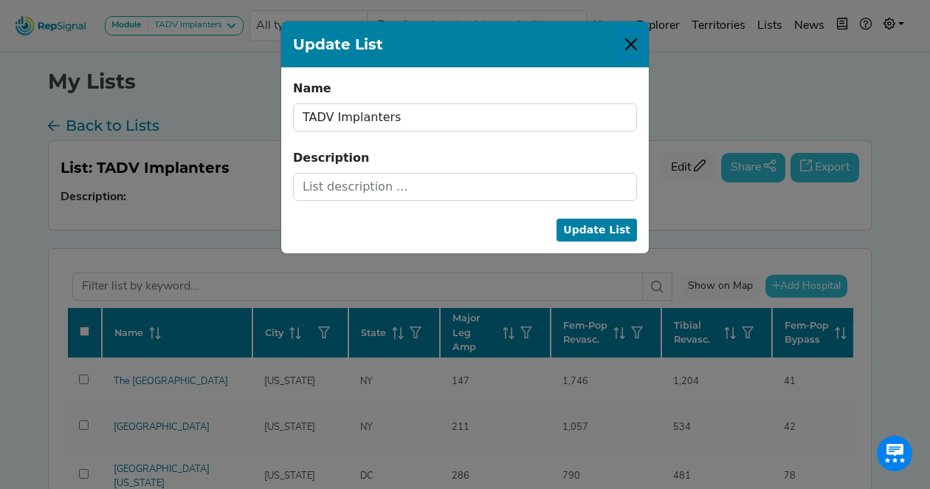
click at [627, 44] on button "Close" at bounding box center [632, 44] width 24 height 24
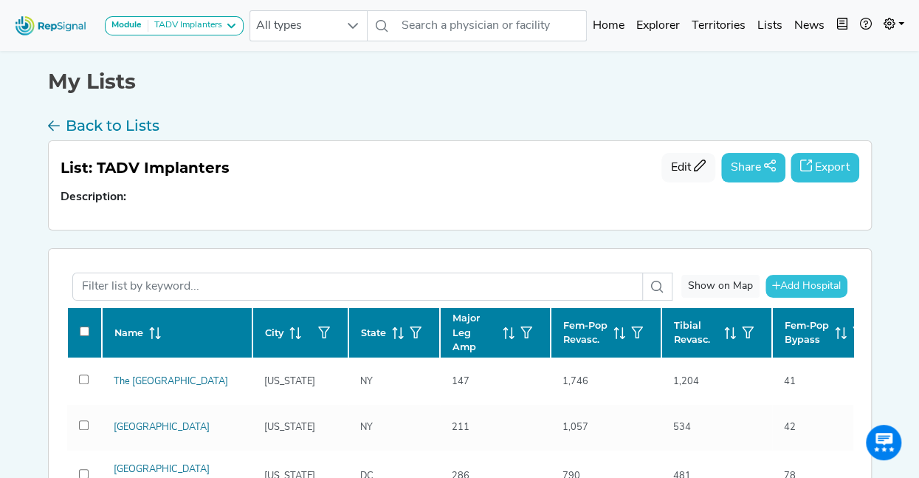
click at [823, 162] on button "Export" at bounding box center [825, 168] width 69 height 30
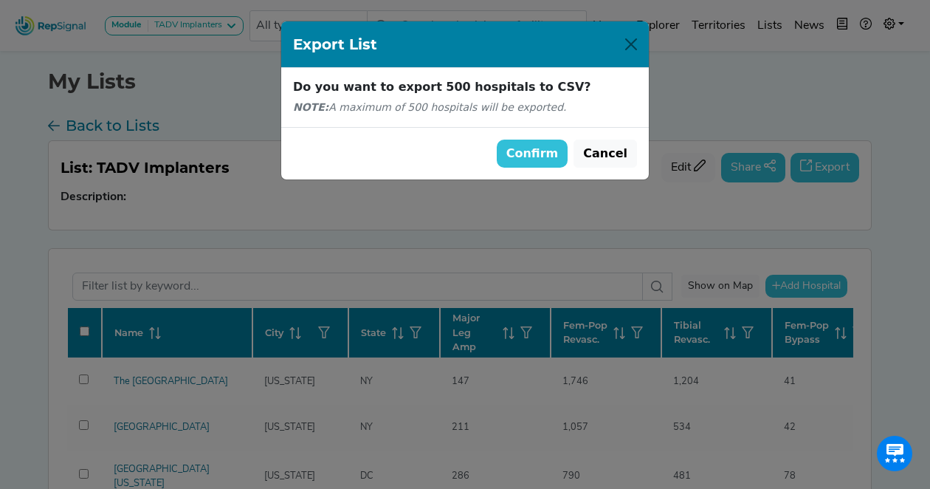
click at [549, 154] on button "Confirm" at bounding box center [533, 154] width 72 height 28
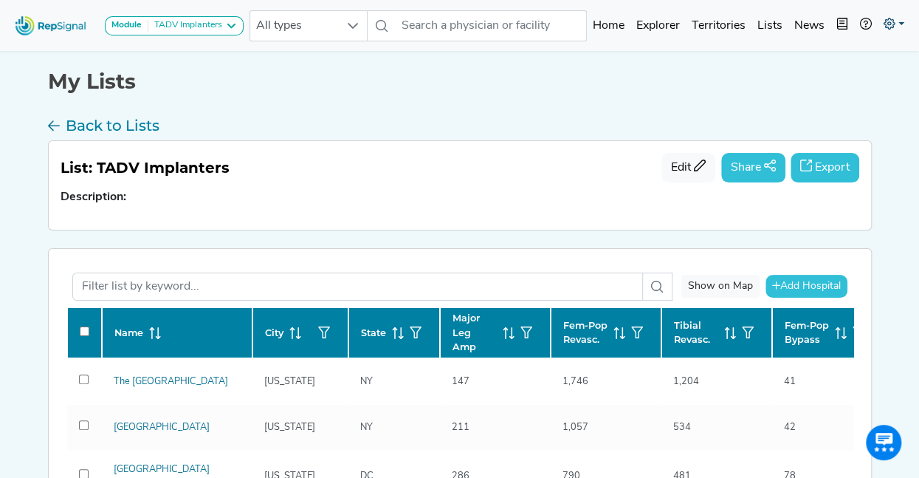
click at [896, 20] on link at bounding box center [894, 26] width 32 height 30
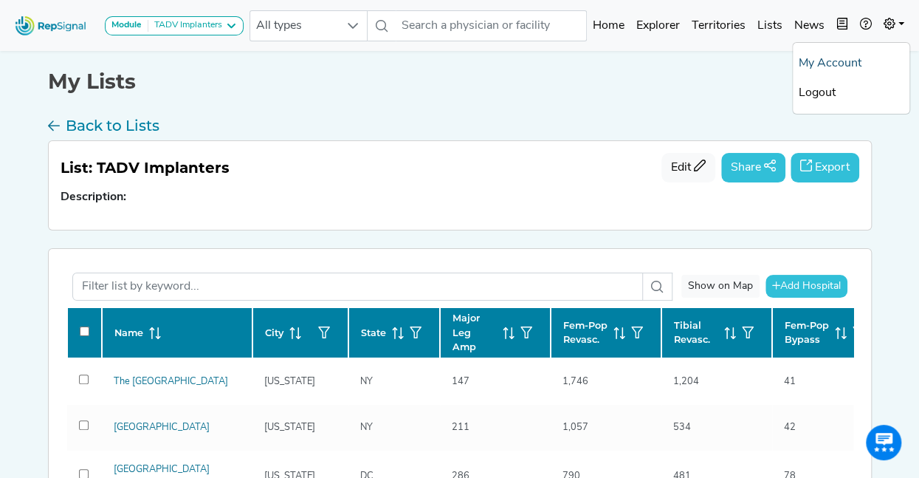
click at [848, 58] on link "My Account" at bounding box center [851, 64] width 117 height 30
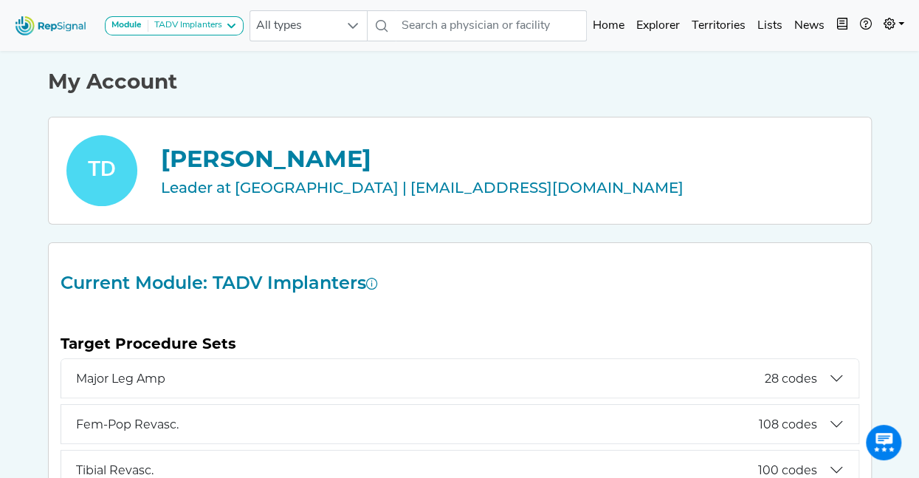
click at [210, 162] on div "[PERSON_NAME]" at bounding box center [507, 158] width 693 height 35
click at [121, 175] on div "TD" at bounding box center [101, 170] width 71 height 71
click at [233, 186] on div "Leader at [GEOGRAPHIC_DATA] | [EMAIL_ADDRESS][DOMAIN_NAME]" at bounding box center [507, 187] width 693 height 22
drag, startPoint x: 233, startPoint y: 186, endPoint x: 272, endPoint y: 188, distance: 38.4
click at [269, 188] on div "Leader at [GEOGRAPHIC_DATA] | [EMAIL_ADDRESS][DOMAIN_NAME]" at bounding box center [507, 187] width 693 height 22
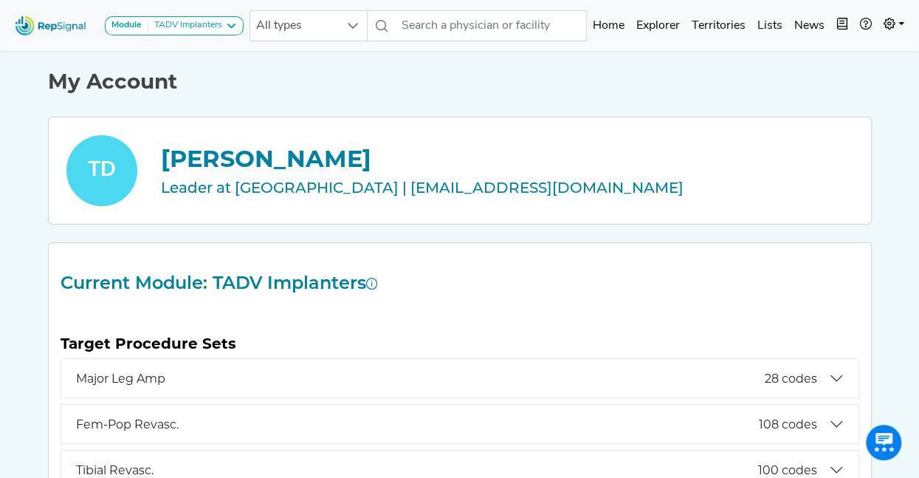
click at [344, 184] on div "Leader at [GEOGRAPHIC_DATA] | [EMAIL_ADDRESS][DOMAIN_NAME]" at bounding box center [507, 187] width 693 height 22
click at [901, 23] on link at bounding box center [894, 26] width 32 height 30
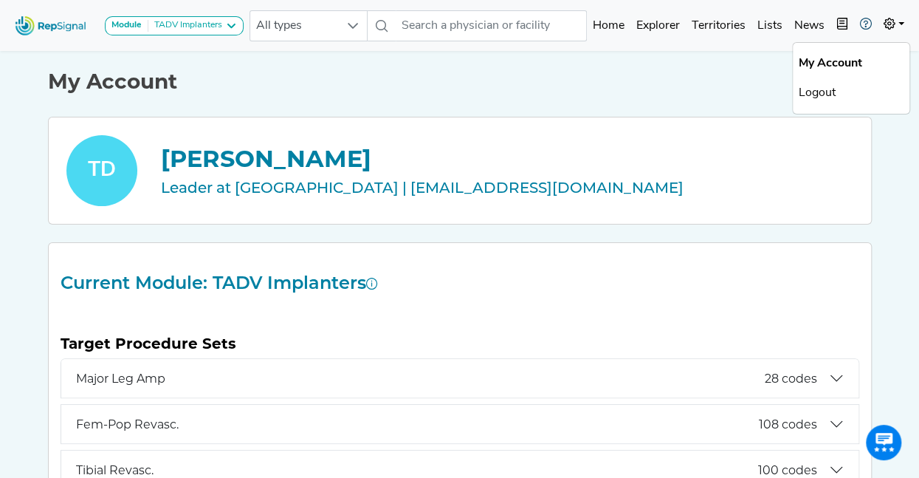
click at [871, 26] on link at bounding box center [866, 26] width 24 height 30
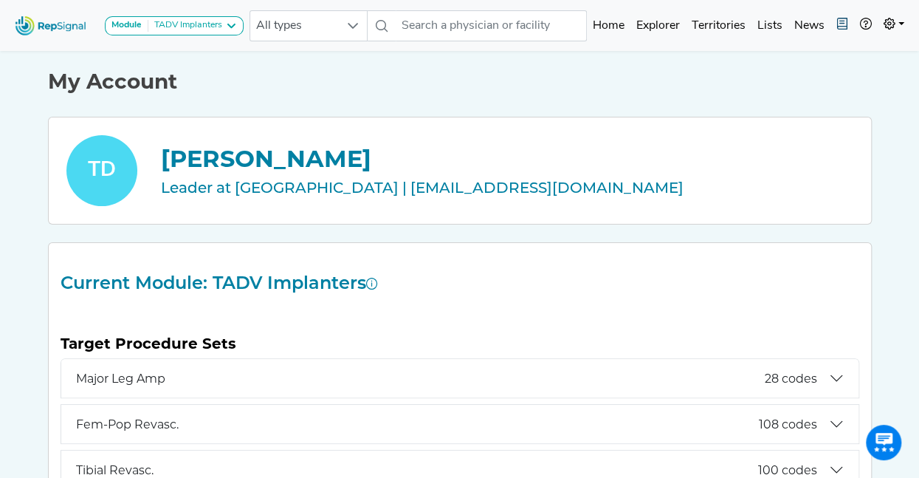
click at [845, 26] on icon "button" at bounding box center [843, 24] width 12 height 12
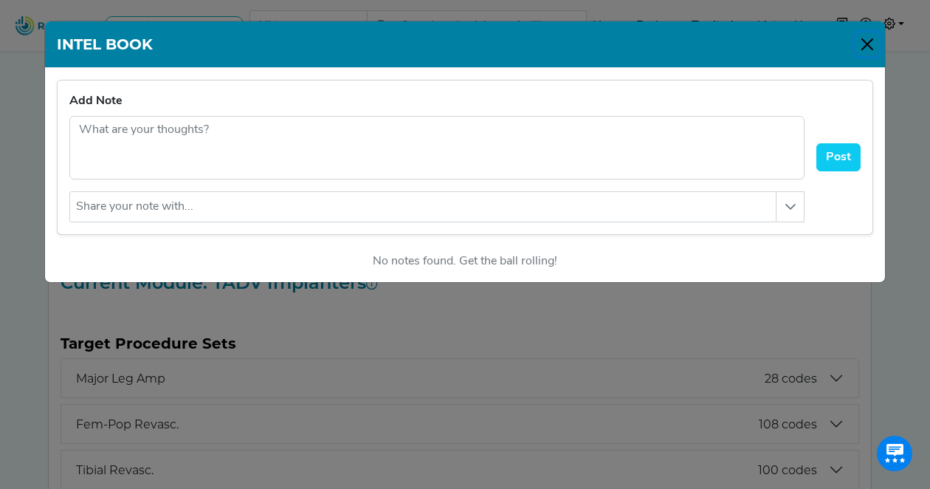
click at [873, 44] on button "Close" at bounding box center [868, 44] width 24 height 24
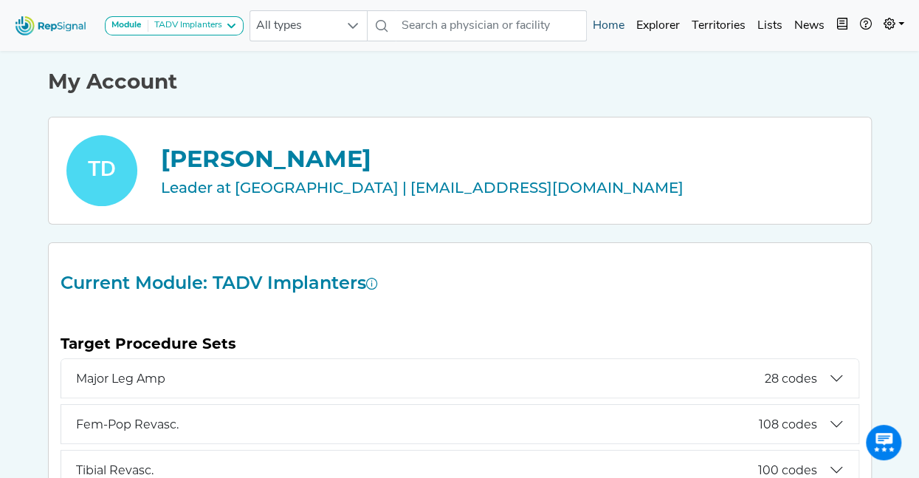
click at [612, 26] on link "Home" at bounding box center [609, 26] width 44 height 30
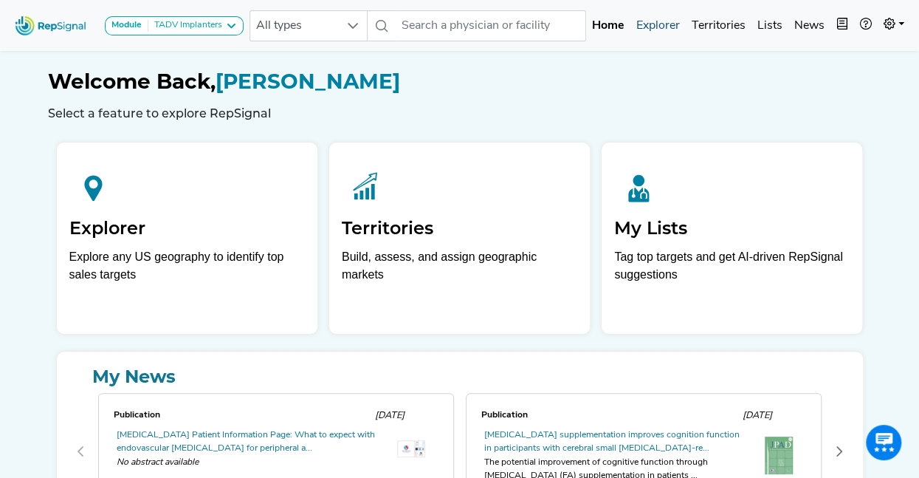
click at [661, 30] on link "Explorer" at bounding box center [658, 26] width 55 height 30
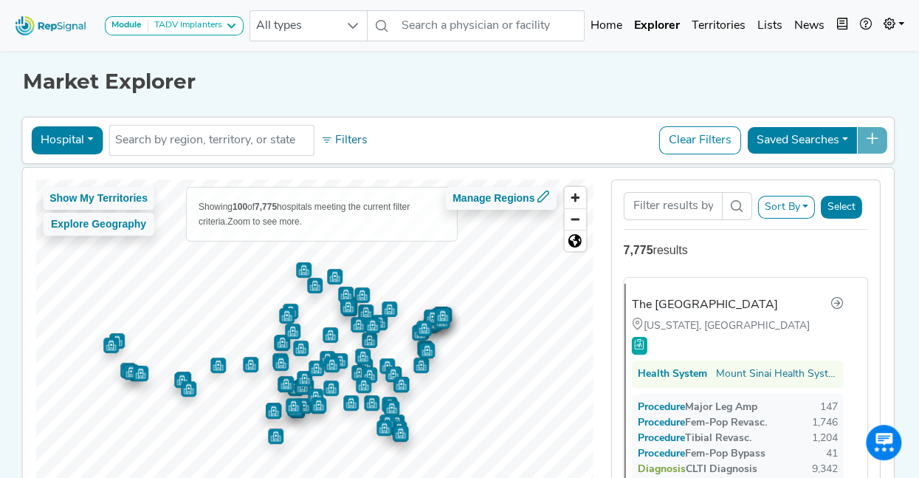
click at [81, 141] on button "Hospital" at bounding box center [67, 140] width 72 height 28
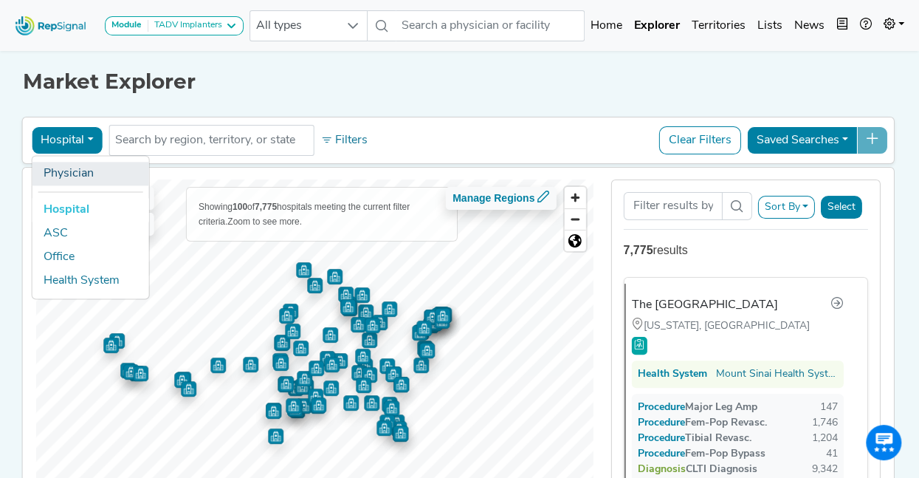
click at [75, 172] on link "Physician" at bounding box center [90, 174] width 117 height 24
